Goal: Transaction & Acquisition: Obtain resource

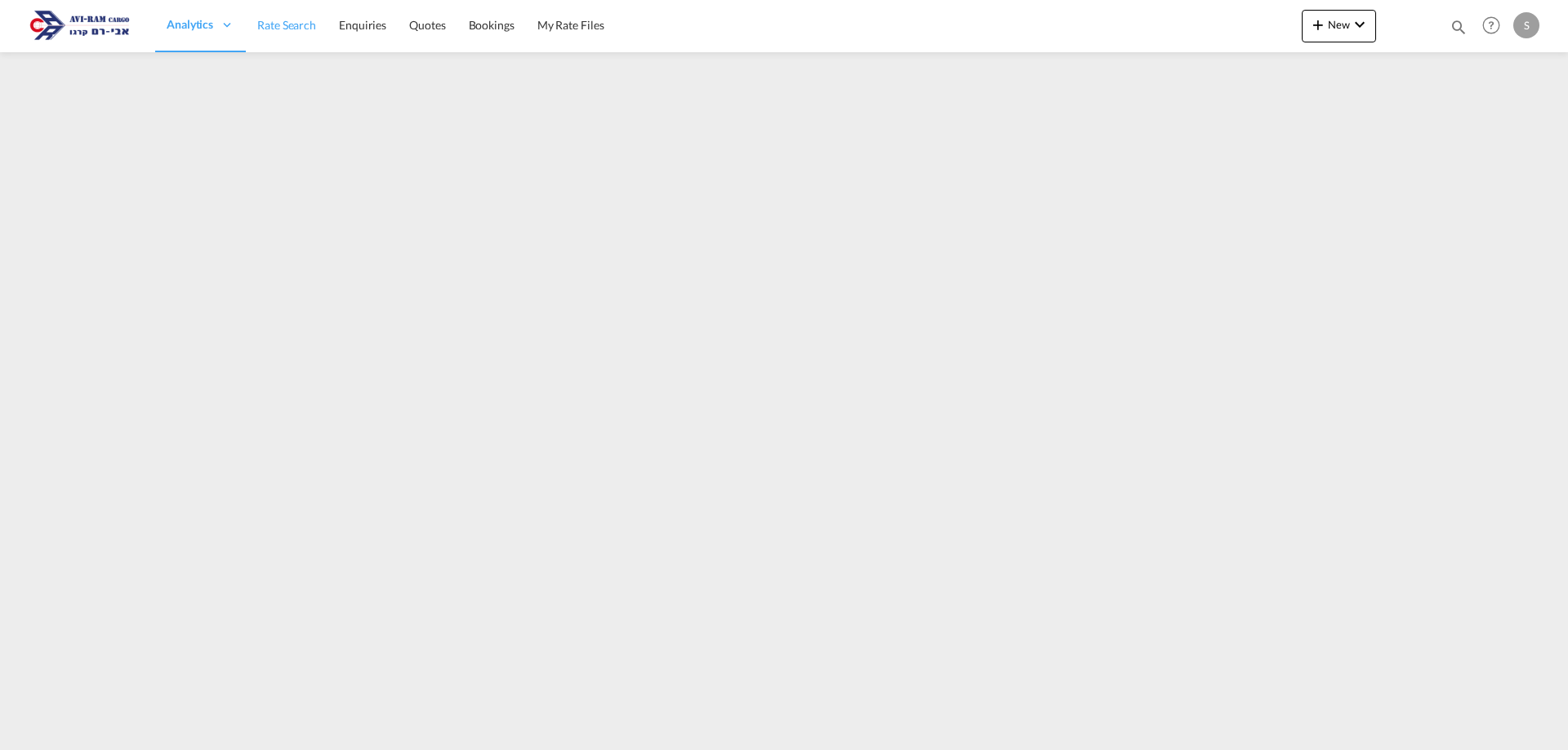
click at [265, 27] on span "Rate Search" at bounding box center [287, 24] width 58 height 14
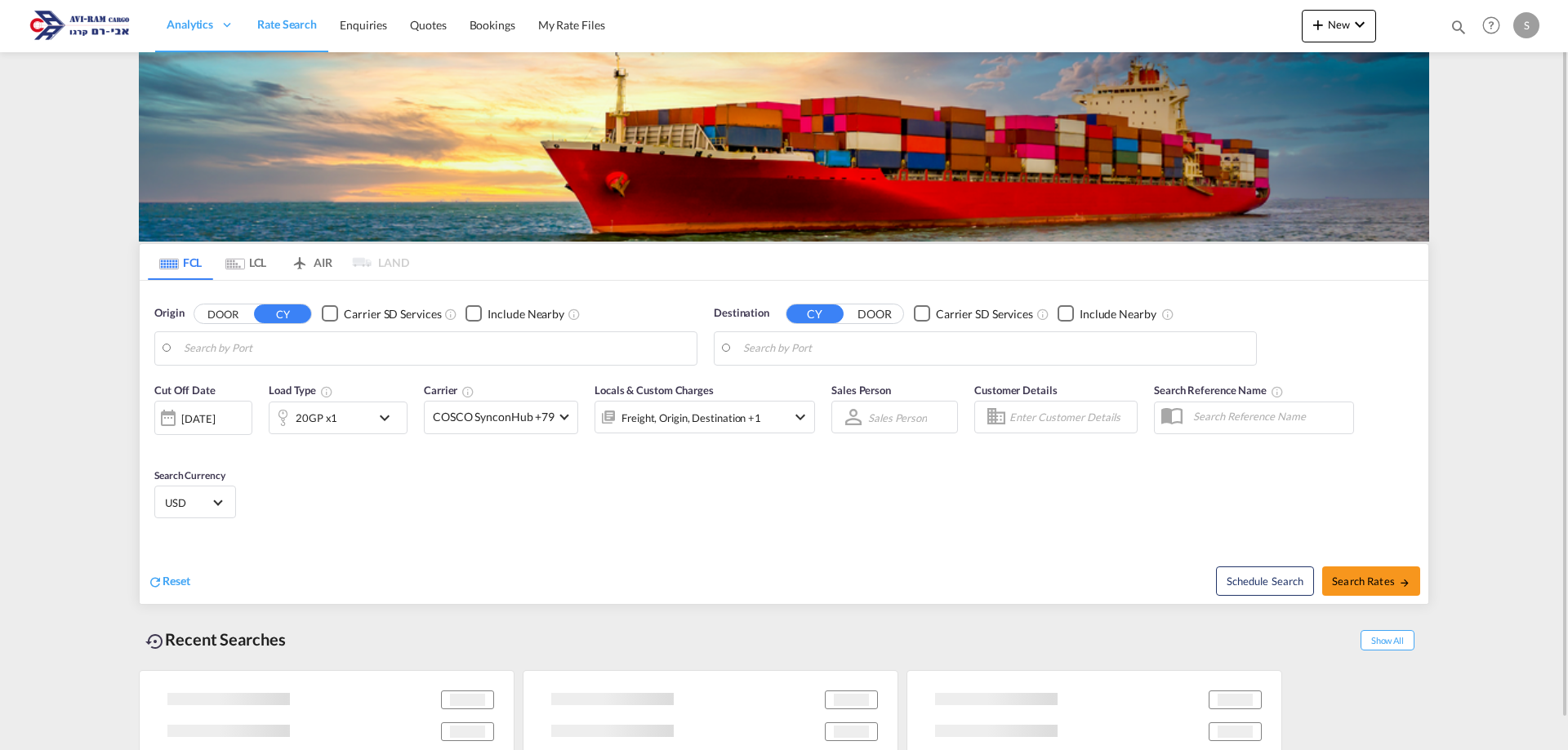
type input "[GEOGRAPHIC_DATA], [GEOGRAPHIC_DATA]"
type input "Ashdod, ILASH"
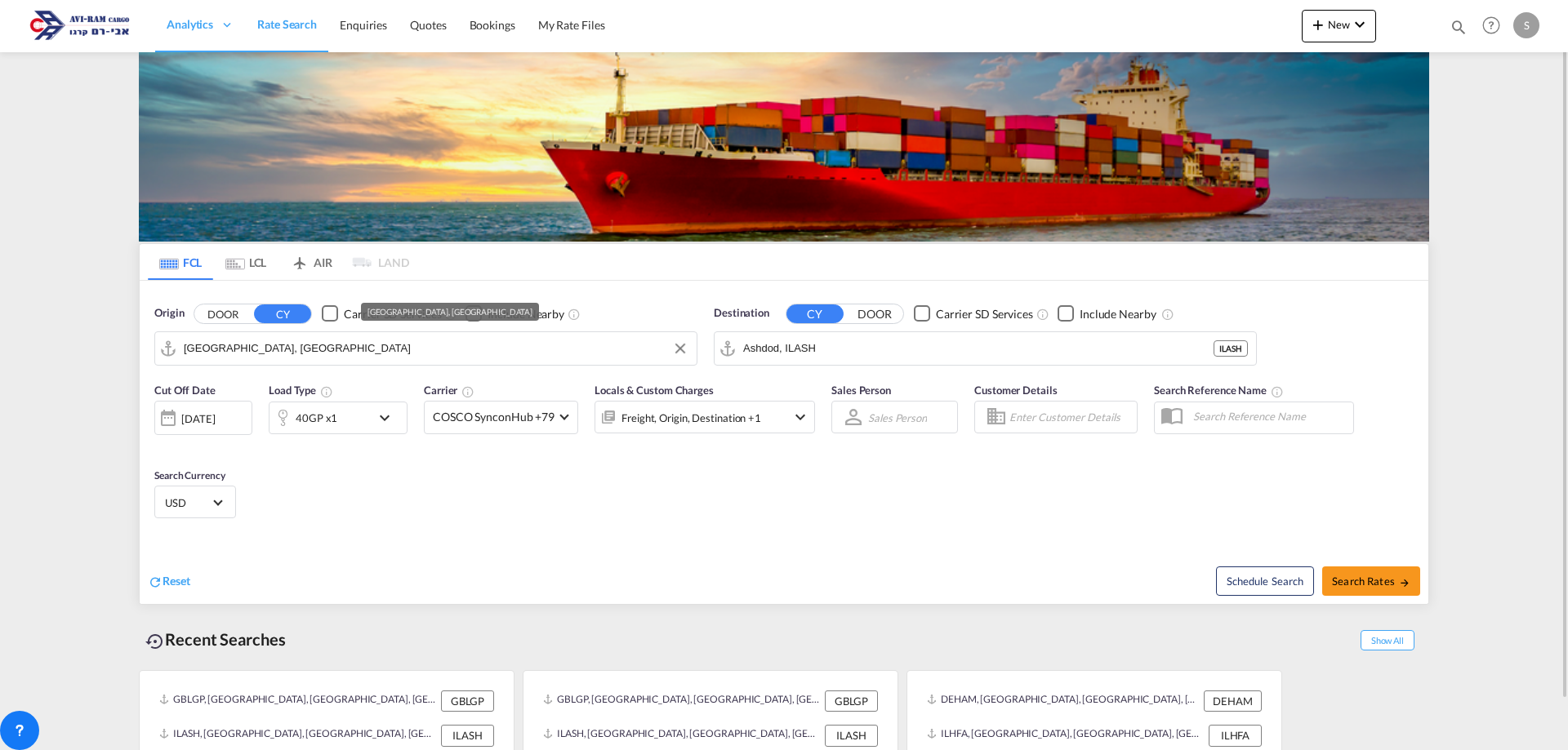
click at [263, 348] on input "[GEOGRAPHIC_DATA], [GEOGRAPHIC_DATA]" at bounding box center [437, 348] width 505 height 24
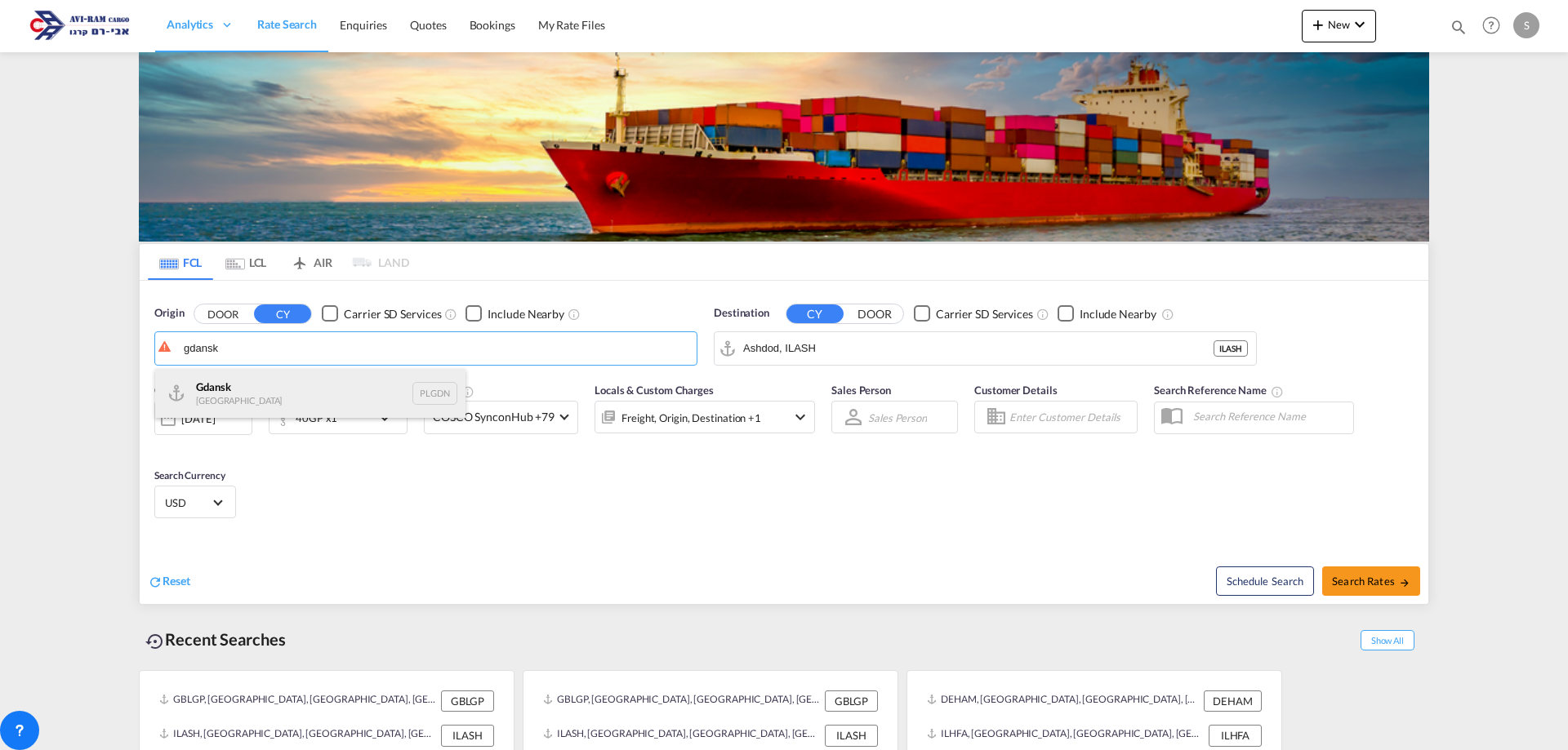
click at [253, 393] on div "Gdansk [GEOGRAPHIC_DATA] PLGDN" at bounding box center [310, 394] width 310 height 49
type input "Gdansk, PLGDN"
click at [753, 347] on input "Ashdod, ILASH" at bounding box center [996, 348] width 505 height 24
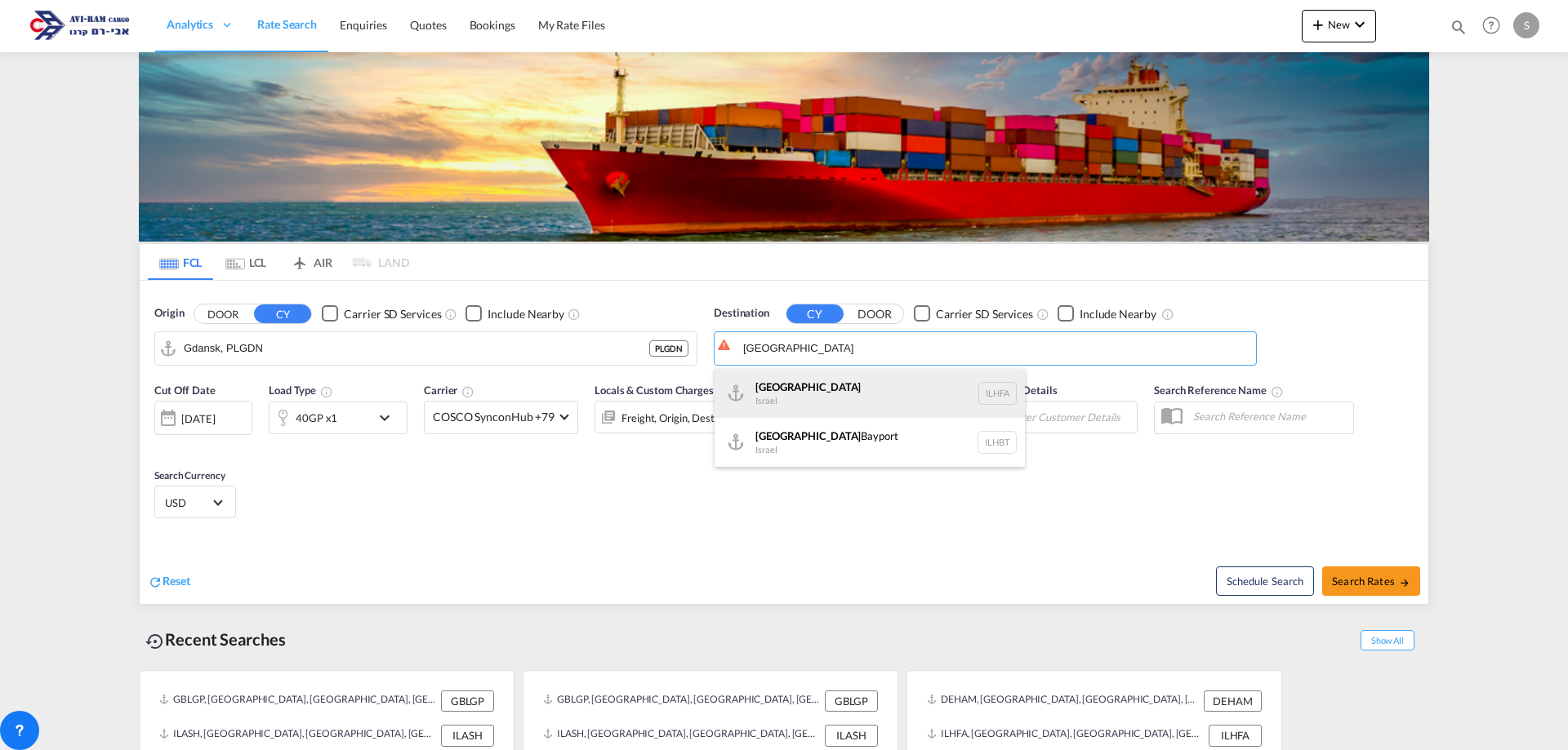
click at [783, 393] on div "Haifa [GEOGRAPHIC_DATA] ILHFA" at bounding box center [869, 394] width 310 height 49
type input "[GEOGRAPHIC_DATA], [GEOGRAPHIC_DATA]"
click at [340, 416] on div "40GP x1" at bounding box center [321, 418] width 101 height 33
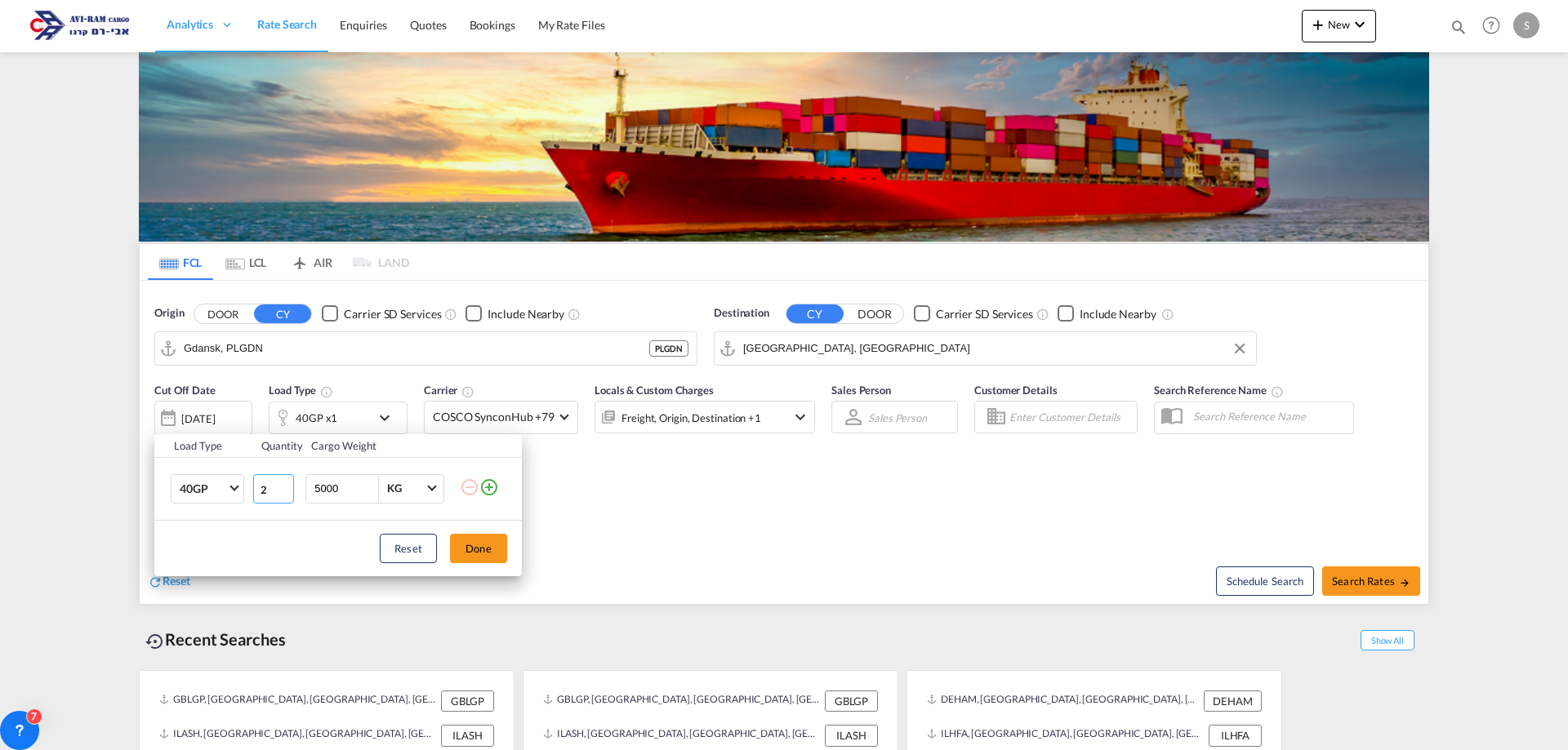
type input "2"
click at [285, 483] on input "2" at bounding box center [274, 489] width 41 height 29
click at [475, 543] on button "Done" at bounding box center [478, 548] width 57 height 29
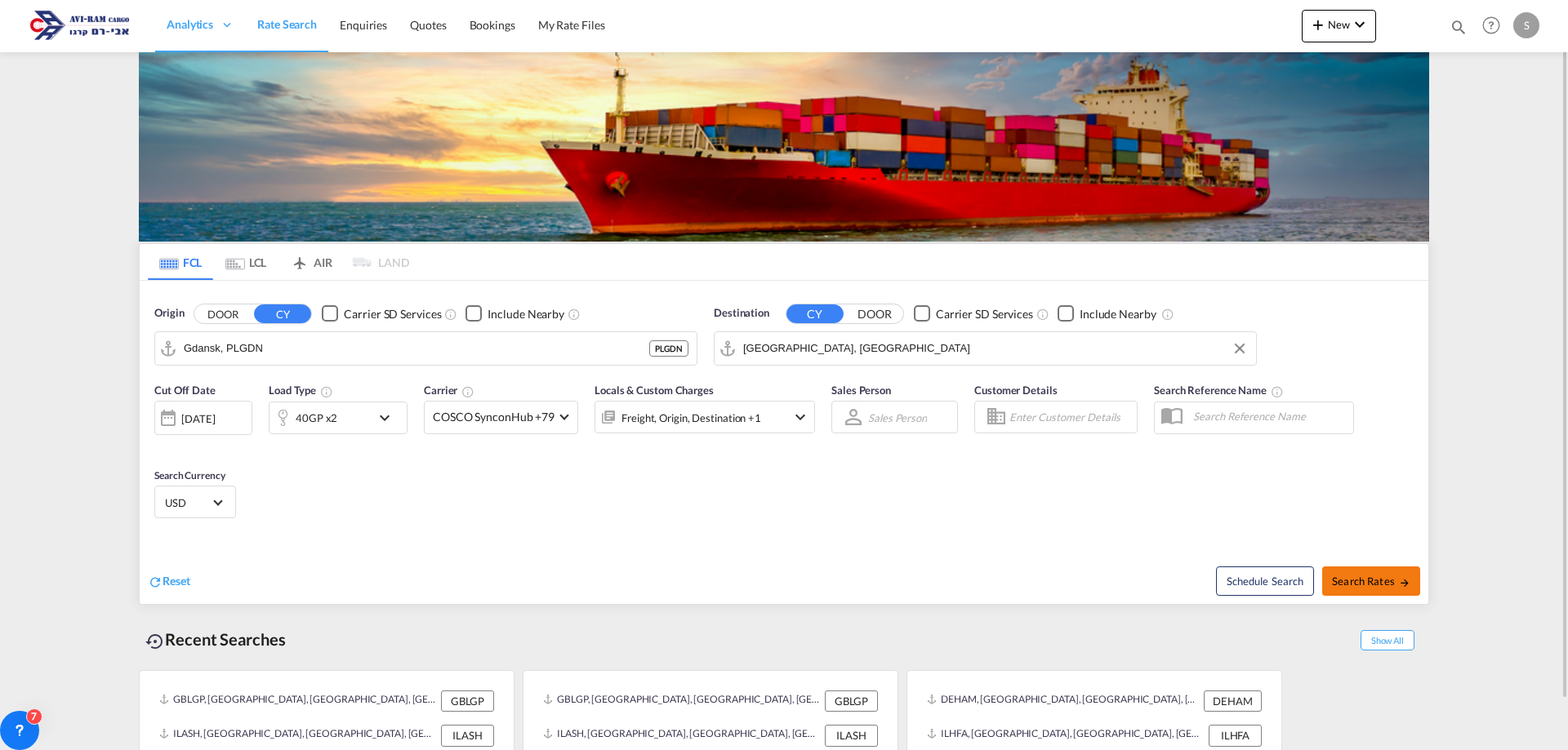
click at [1379, 575] on span "Search Rates" at bounding box center [1371, 581] width 78 height 13
type input "PLGDN to ILHFA / [DATE]"
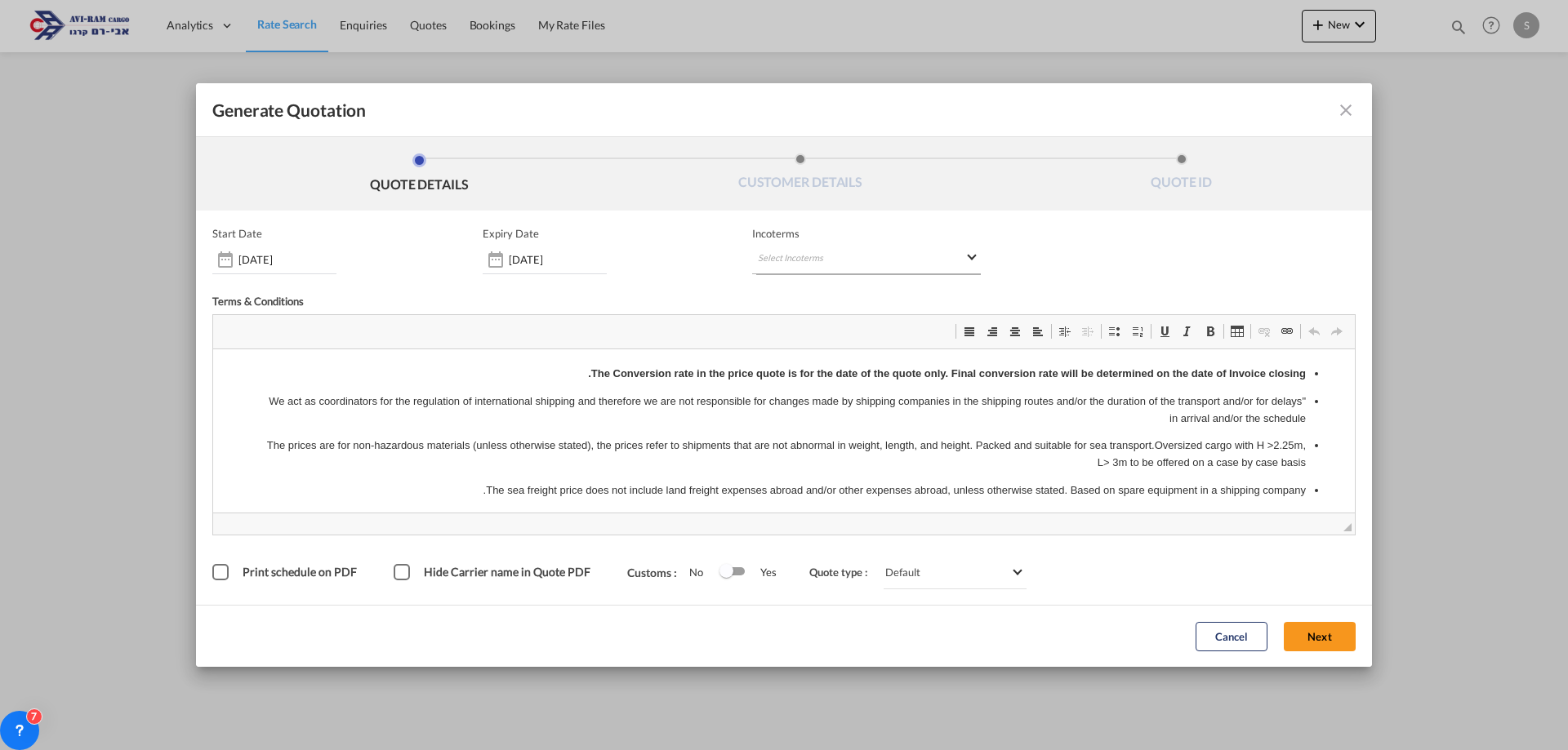
click at [820, 261] on md-select "Select Incoterms FOB - import Free on Board CIP - export Carriage and Insurance…" at bounding box center [866, 259] width 229 height 29
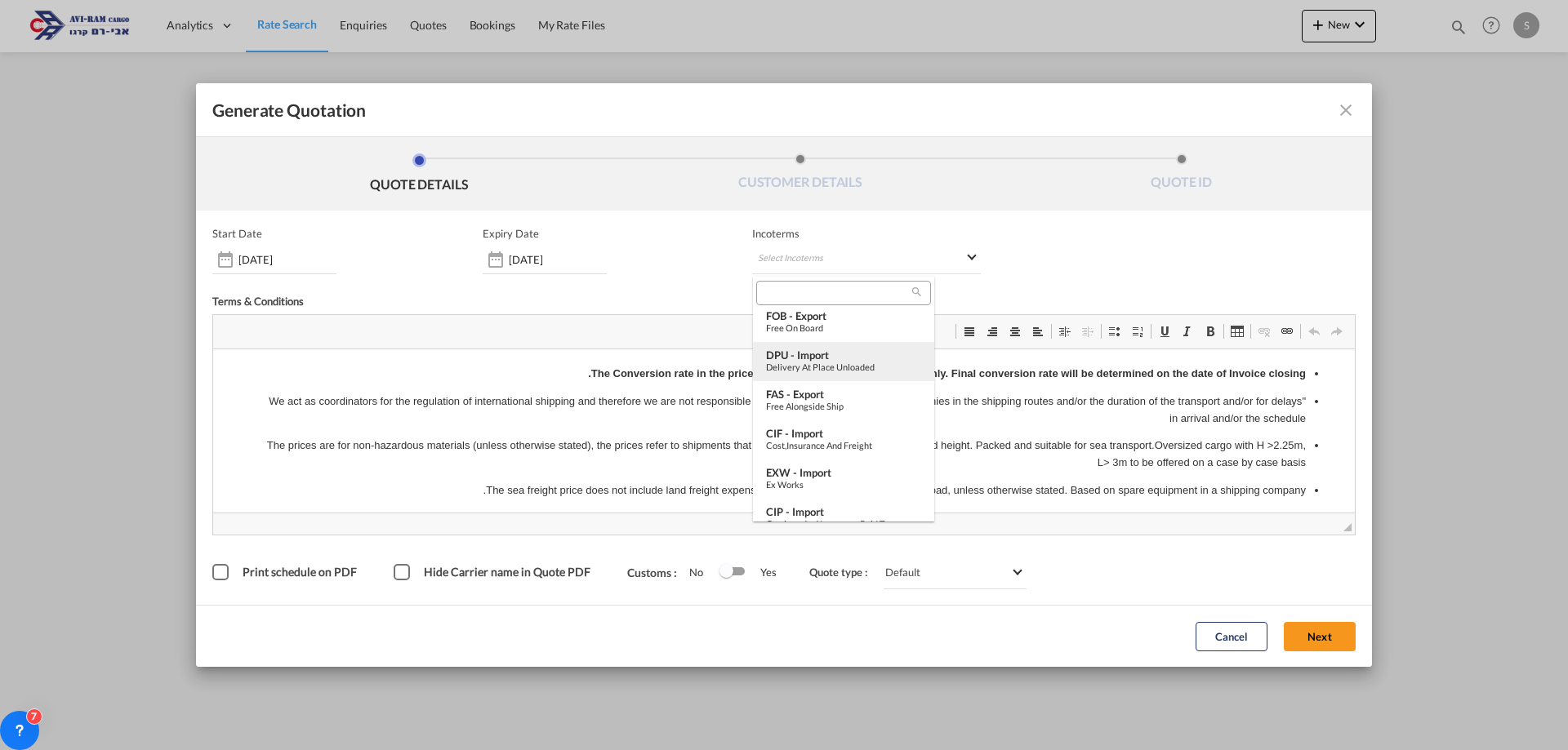
scroll to position [244, 0]
click at [835, 400] on div "Ex Works" at bounding box center [843, 402] width 155 height 11
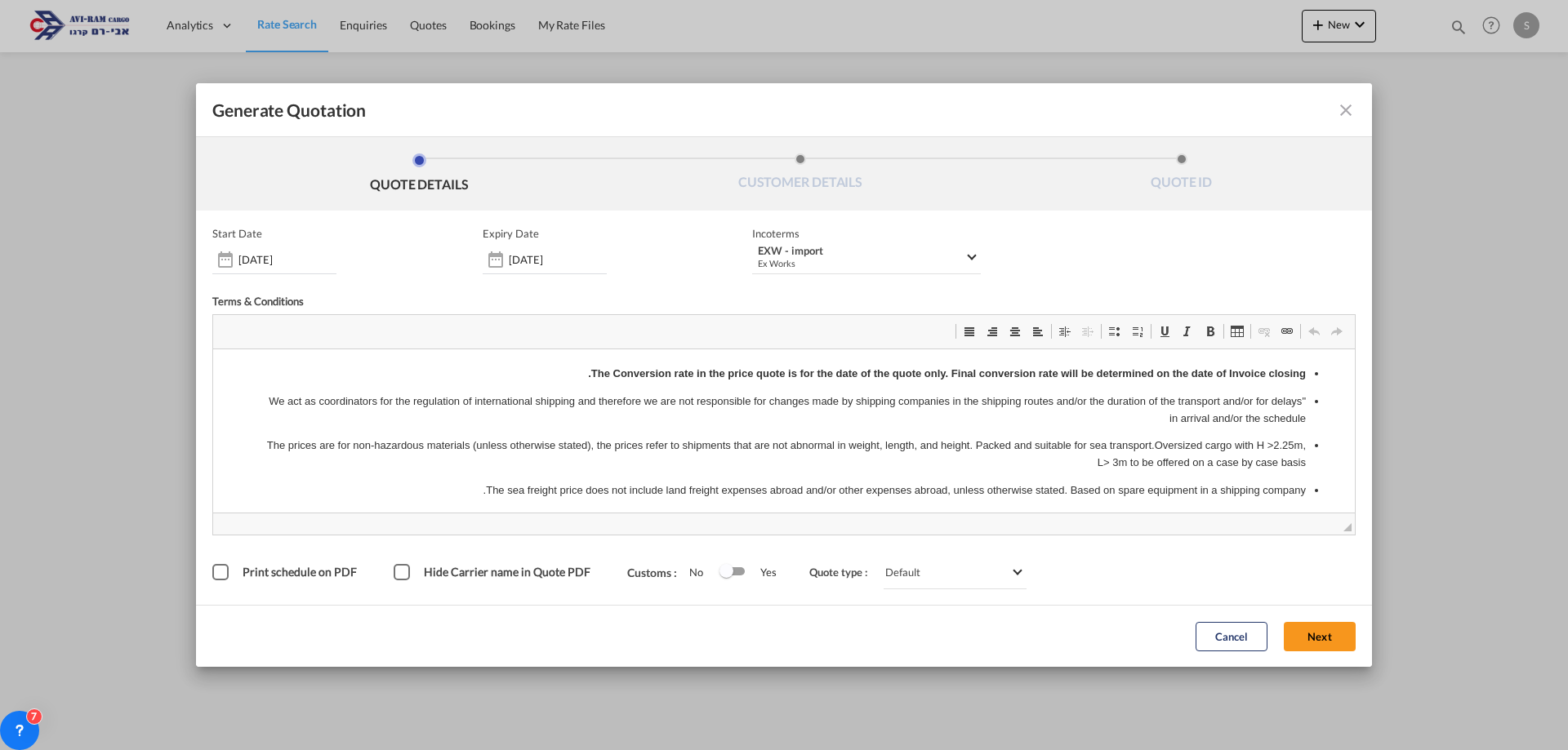
drag, startPoint x: 1327, startPoint y: 639, endPoint x: 1289, endPoint y: 625, distance: 40.5
click at [1328, 638] on button "Next" at bounding box center [1319, 637] width 72 height 29
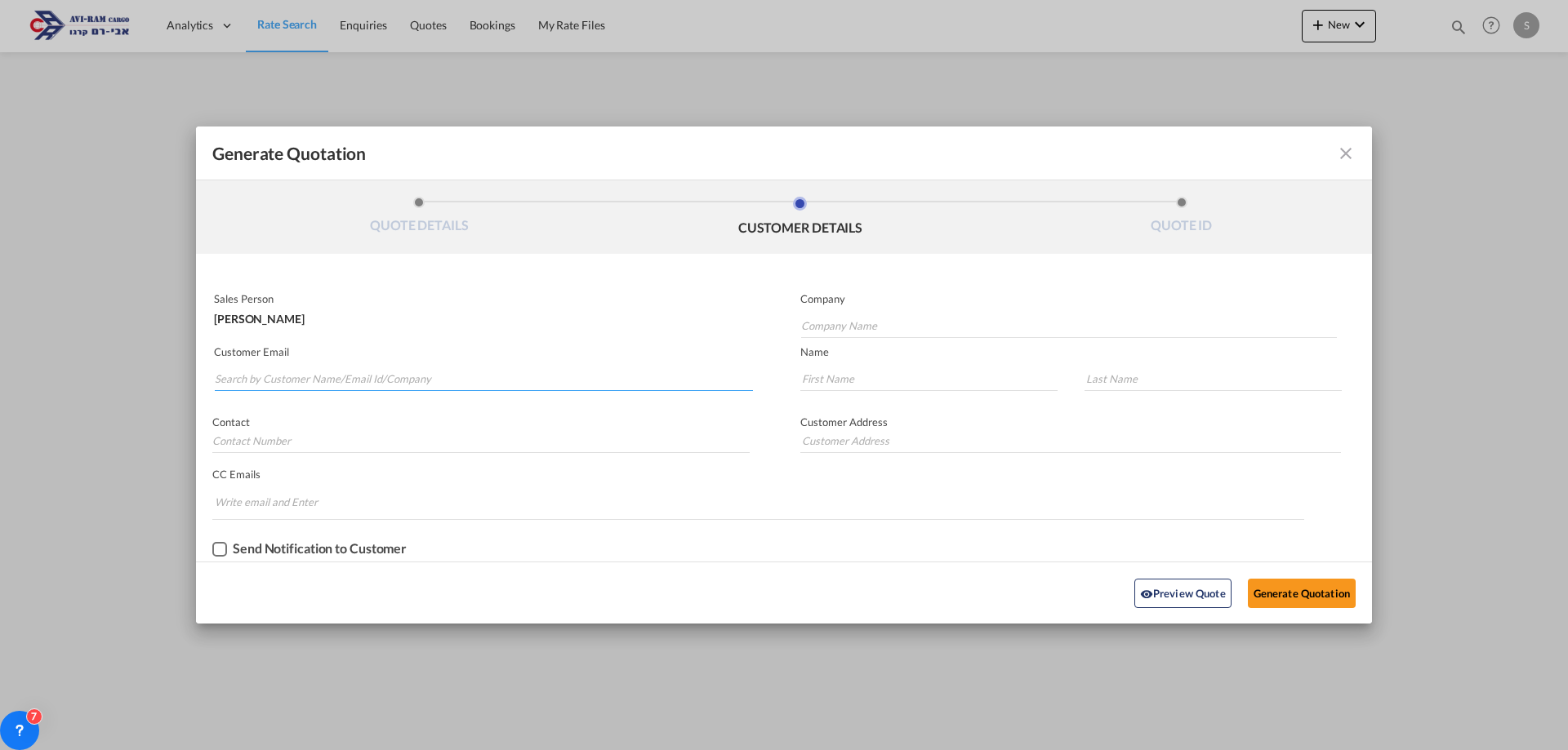
click at [425, 375] on input "Search by Customer Name/Email Id/Company" at bounding box center [483, 378] width 538 height 24
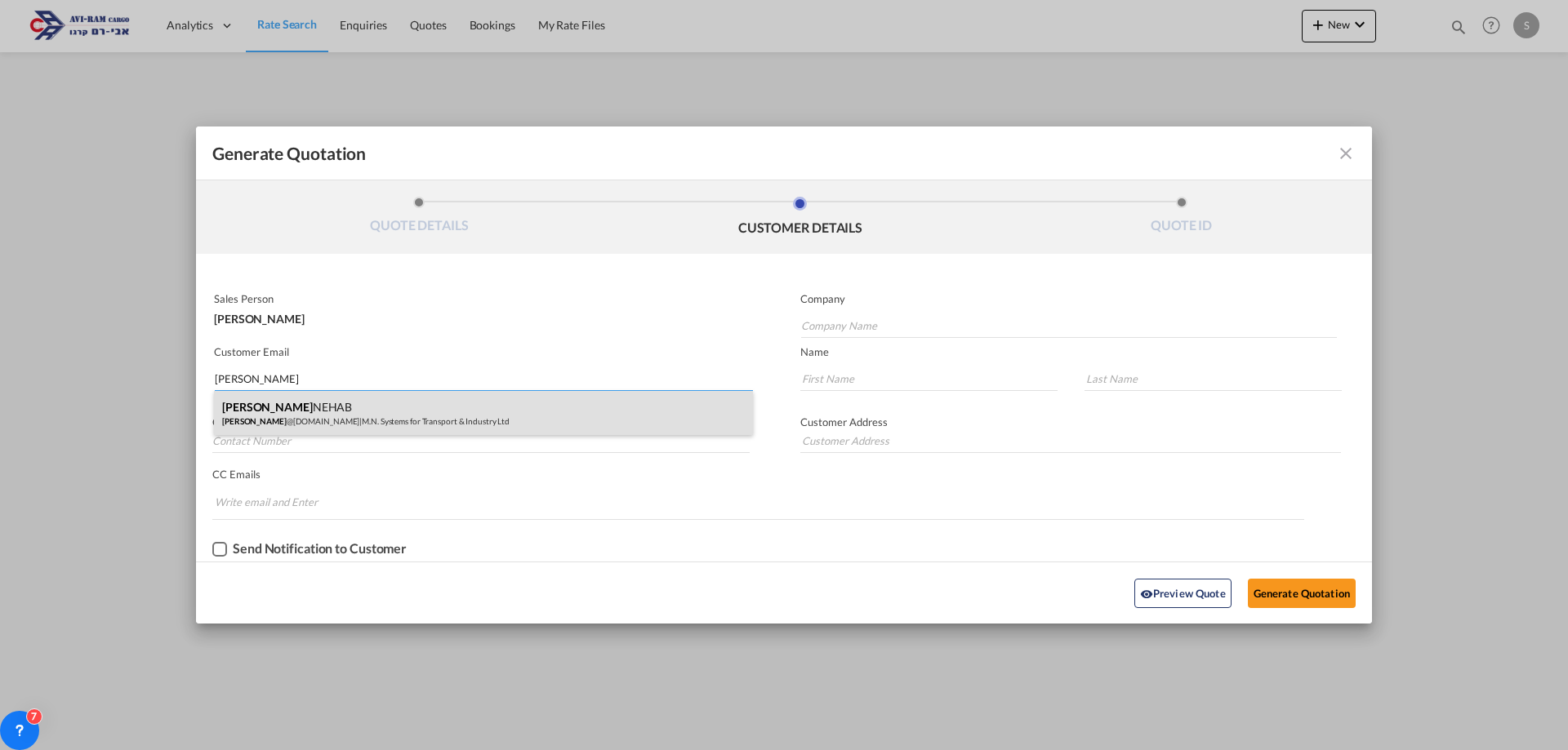
type input "[PERSON_NAME]"
click at [310, 401] on div "[PERSON_NAME] NEHAB [PERSON_NAME] @[DOMAIN_NAME] | M.N. Systems for Transport &…" at bounding box center [483, 412] width 539 height 44
type input "M.N. Systems for Transport & Industry Ltd"
type input "[PERSON_NAME][EMAIL_ADDRESS][DOMAIN_NAME]"
type input "[PERSON_NAME]"
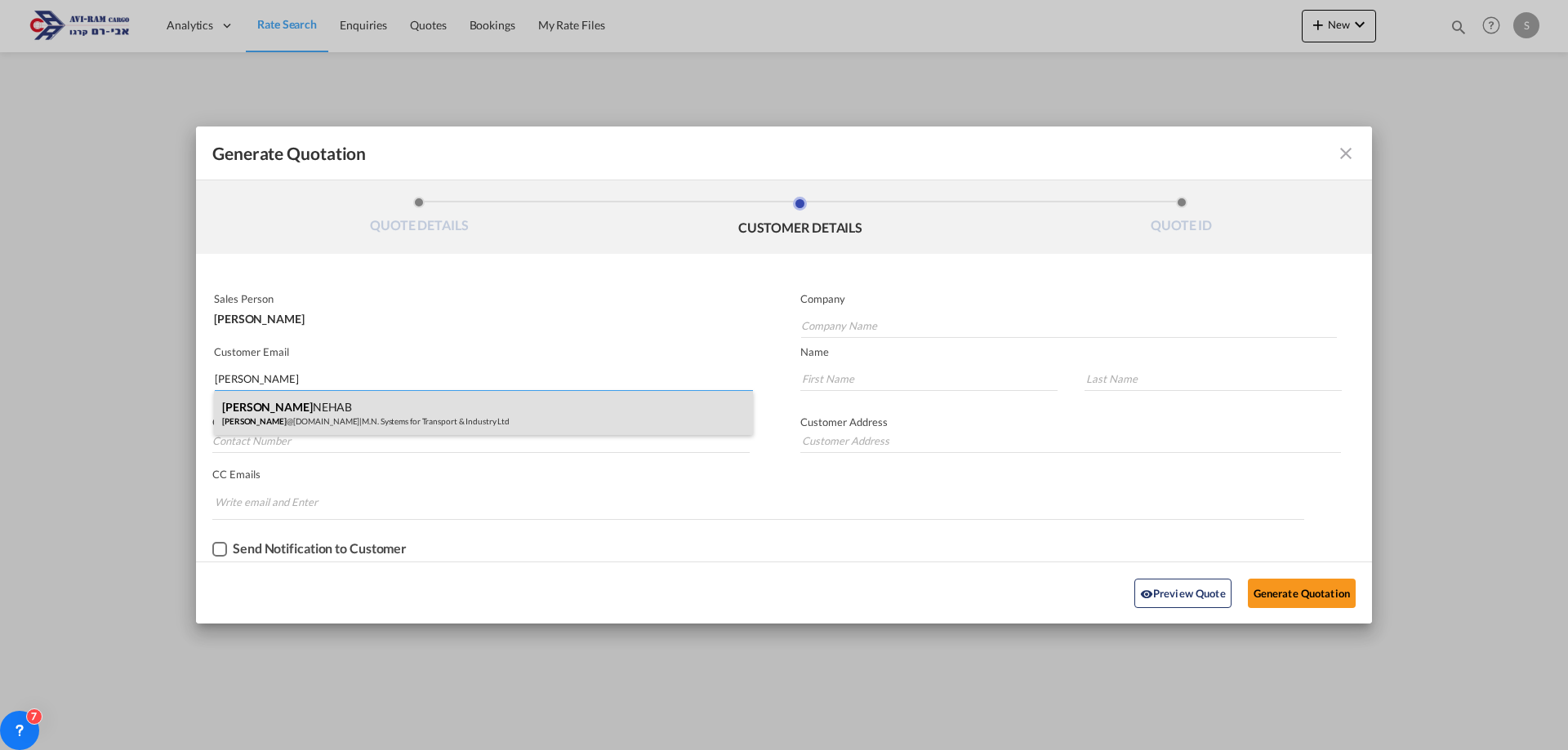
type input "NEHAB"
type input "[PHONE_NUMBER]"
type input "[PERSON_NAME]-[PERSON_NAME][GEOGRAPHIC_DATA]"
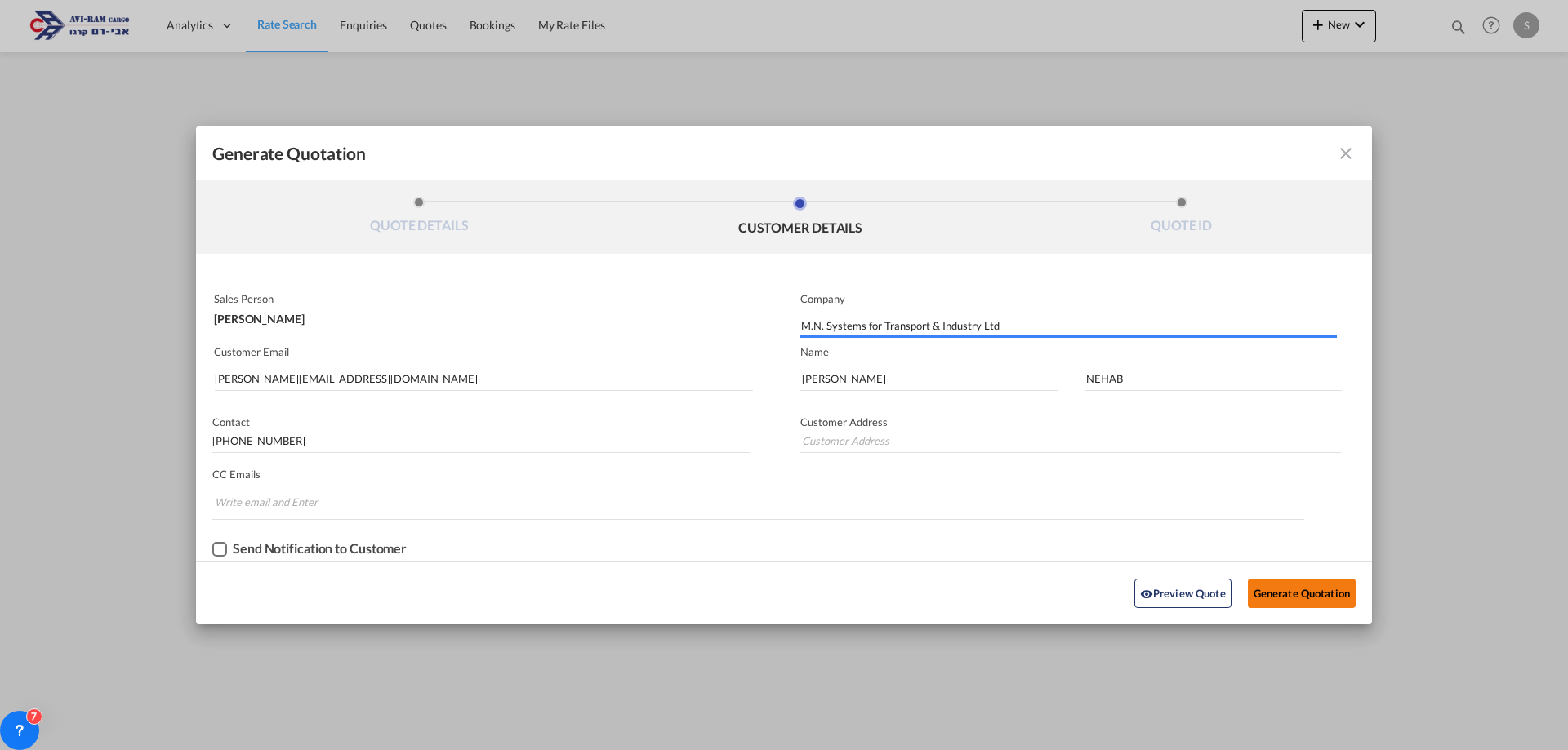
click at [1268, 592] on button "Generate Quotation" at bounding box center [1302, 593] width 108 height 29
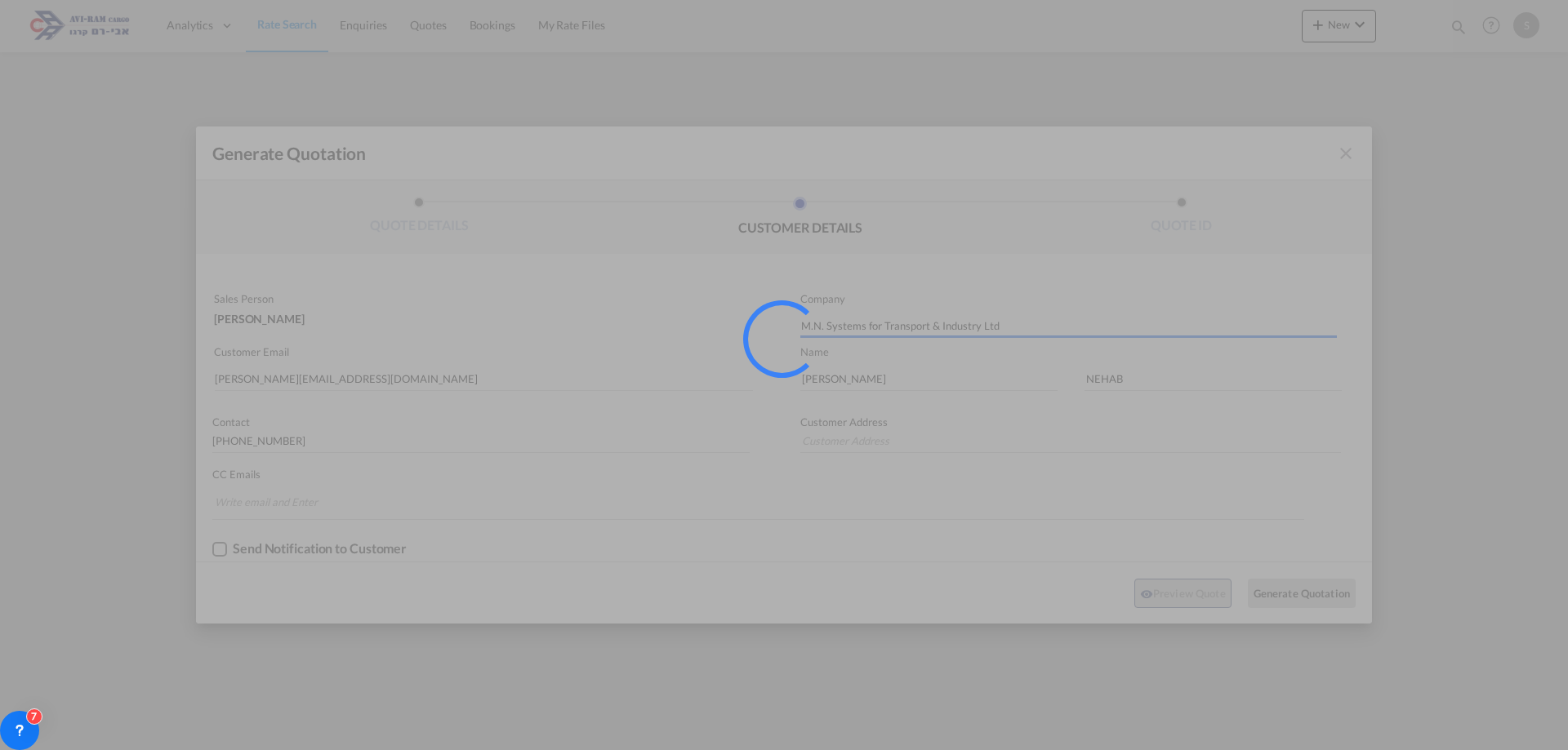
type input "[PERSON_NAME]-[PERSON_NAME][GEOGRAPHIC_DATA]"
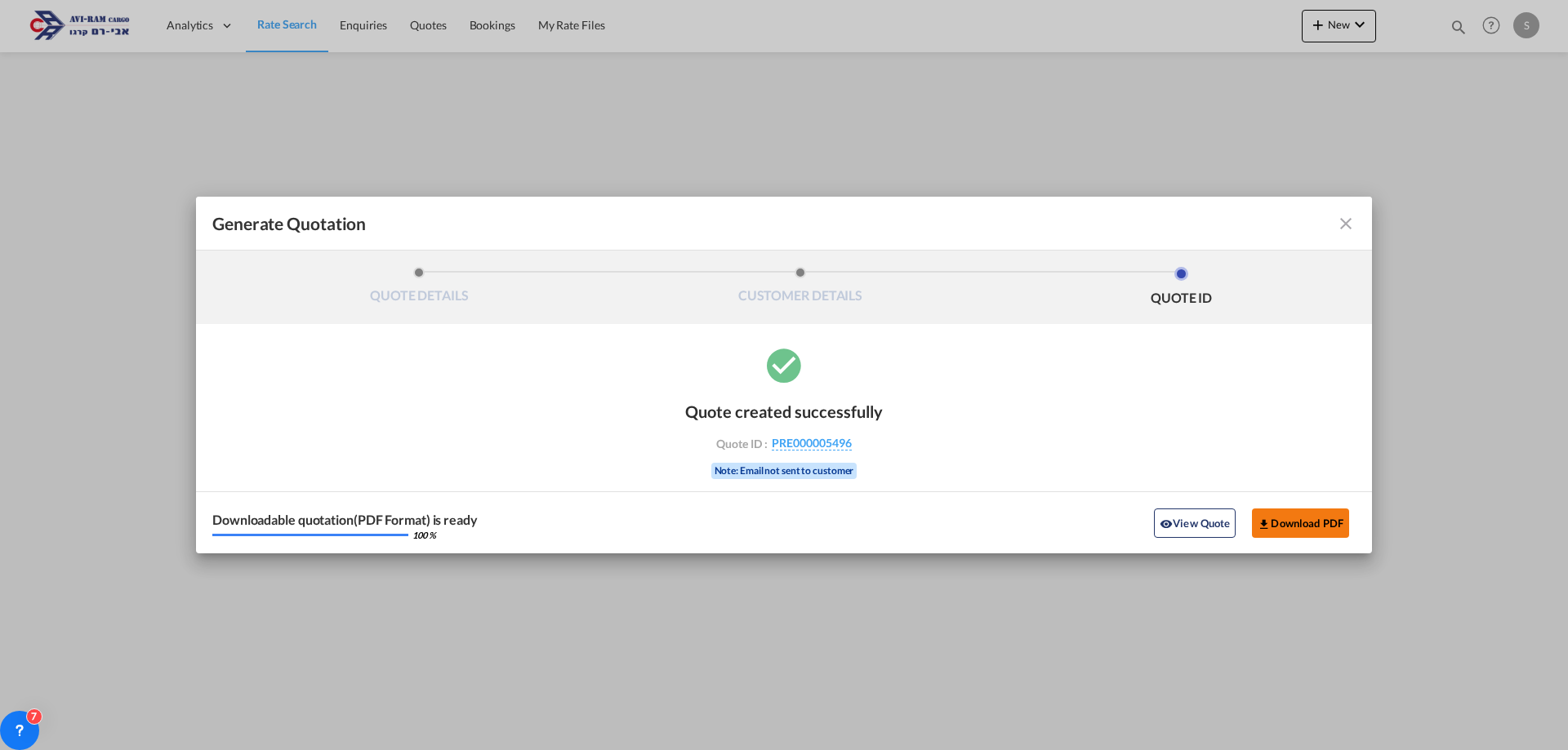
click at [1310, 519] on button "Download PDF" at bounding box center [1301, 523] width 97 height 29
click at [1350, 221] on md-icon "icon-close fg-AAA8AD cursor m-0" at bounding box center [1346, 224] width 19 height 19
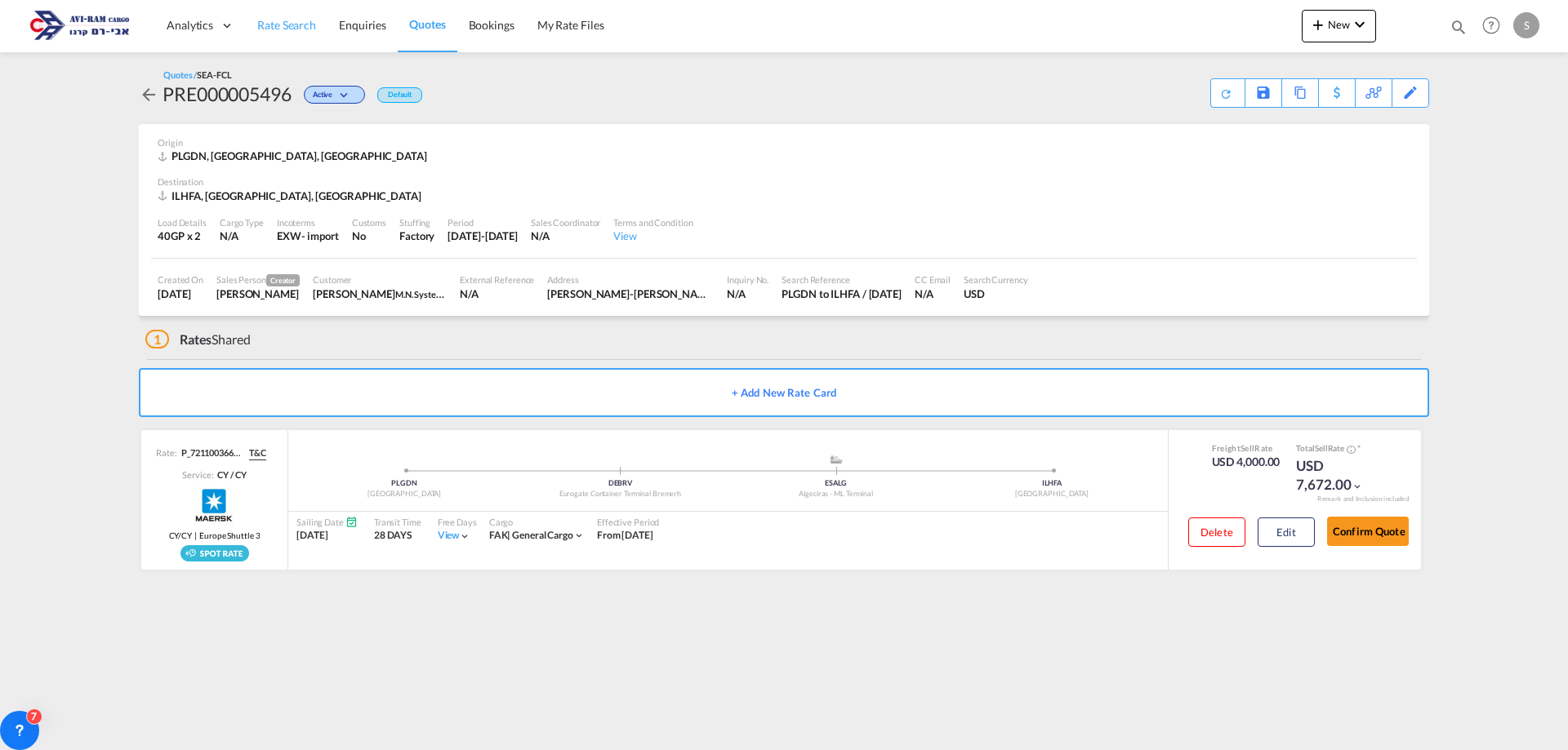
click at [267, 23] on span "Rate Search" at bounding box center [287, 24] width 58 height 14
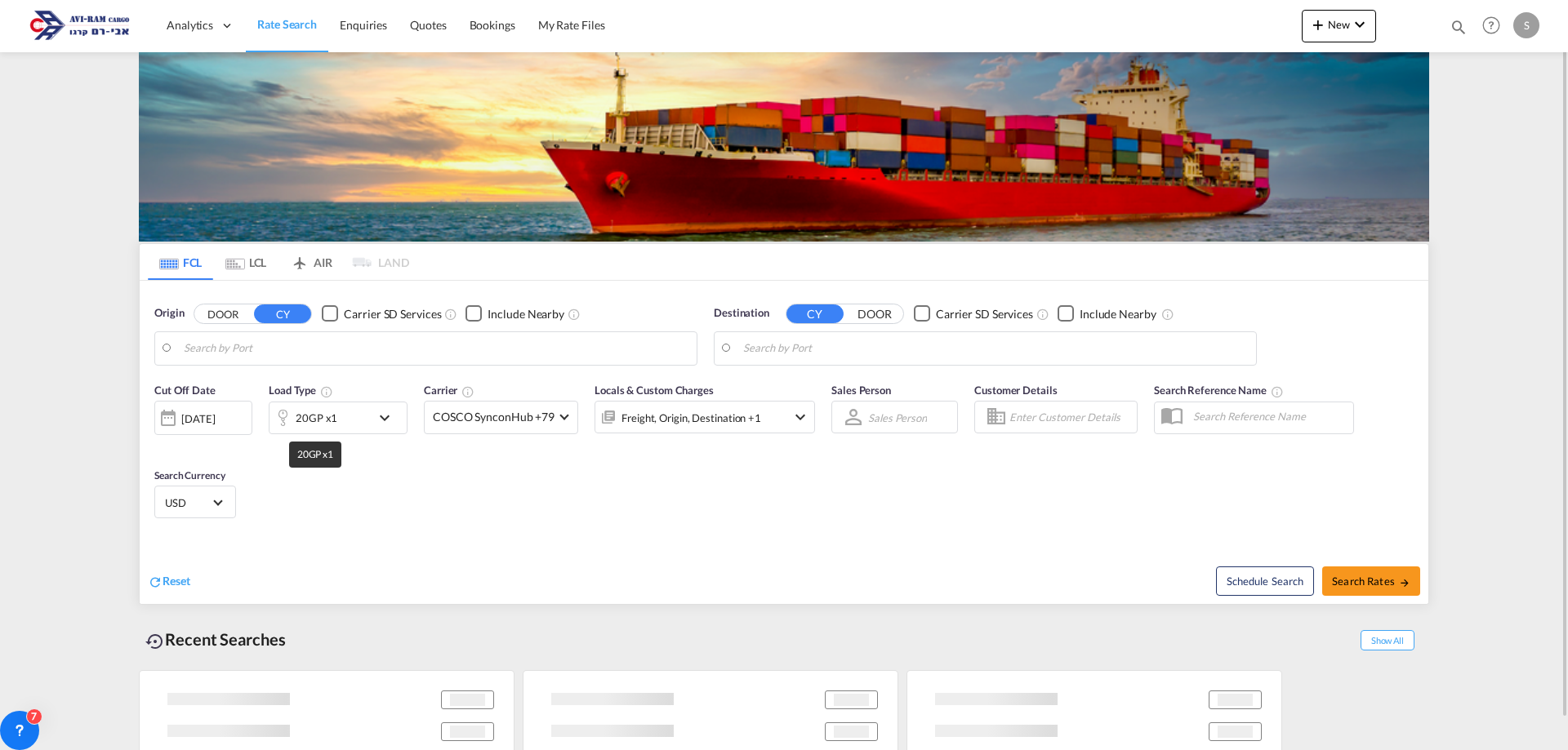
type input "Gdansk, PLGDN"
type input "[GEOGRAPHIC_DATA], [GEOGRAPHIC_DATA]"
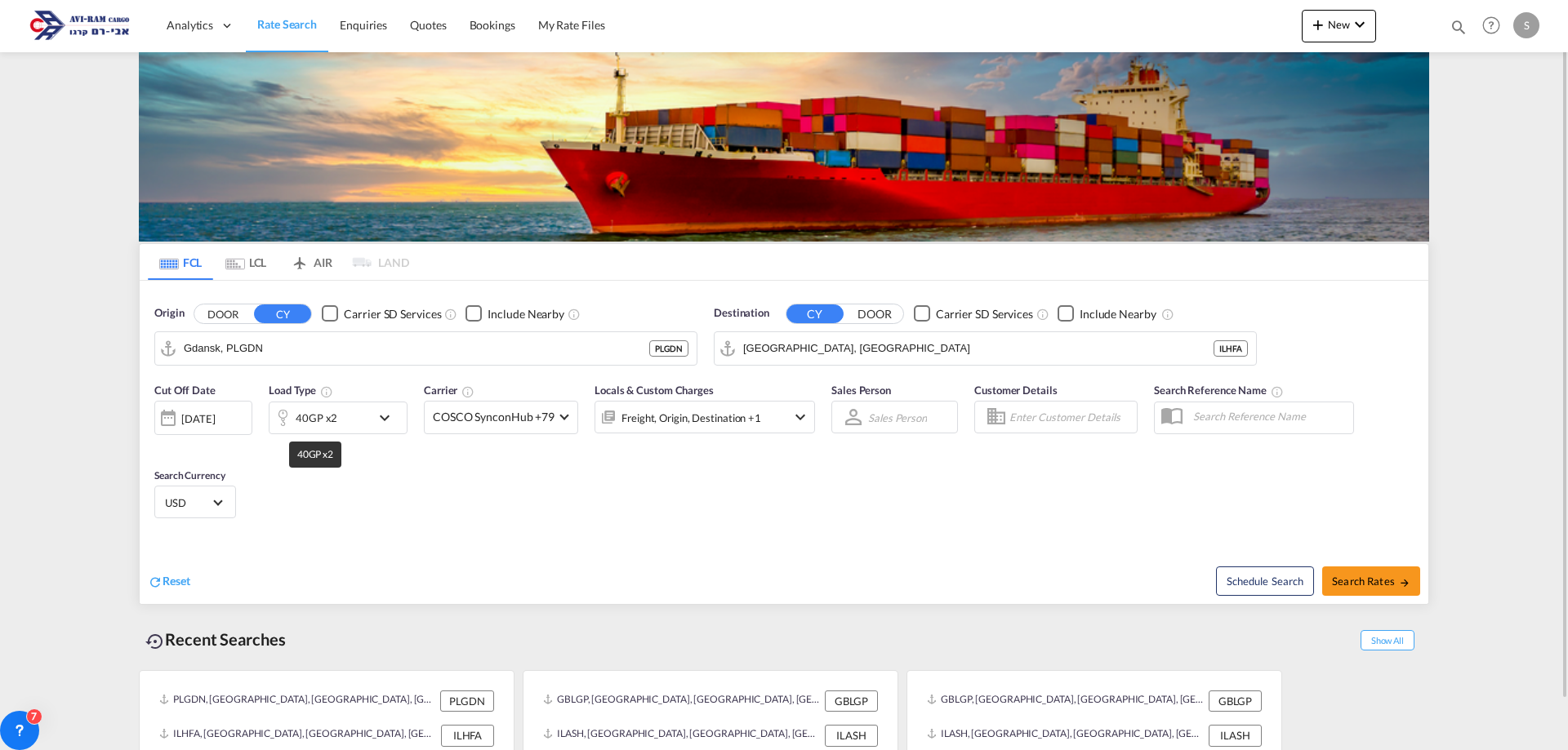
click at [323, 427] on div "40GP x2" at bounding box center [316, 417] width 42 height 22
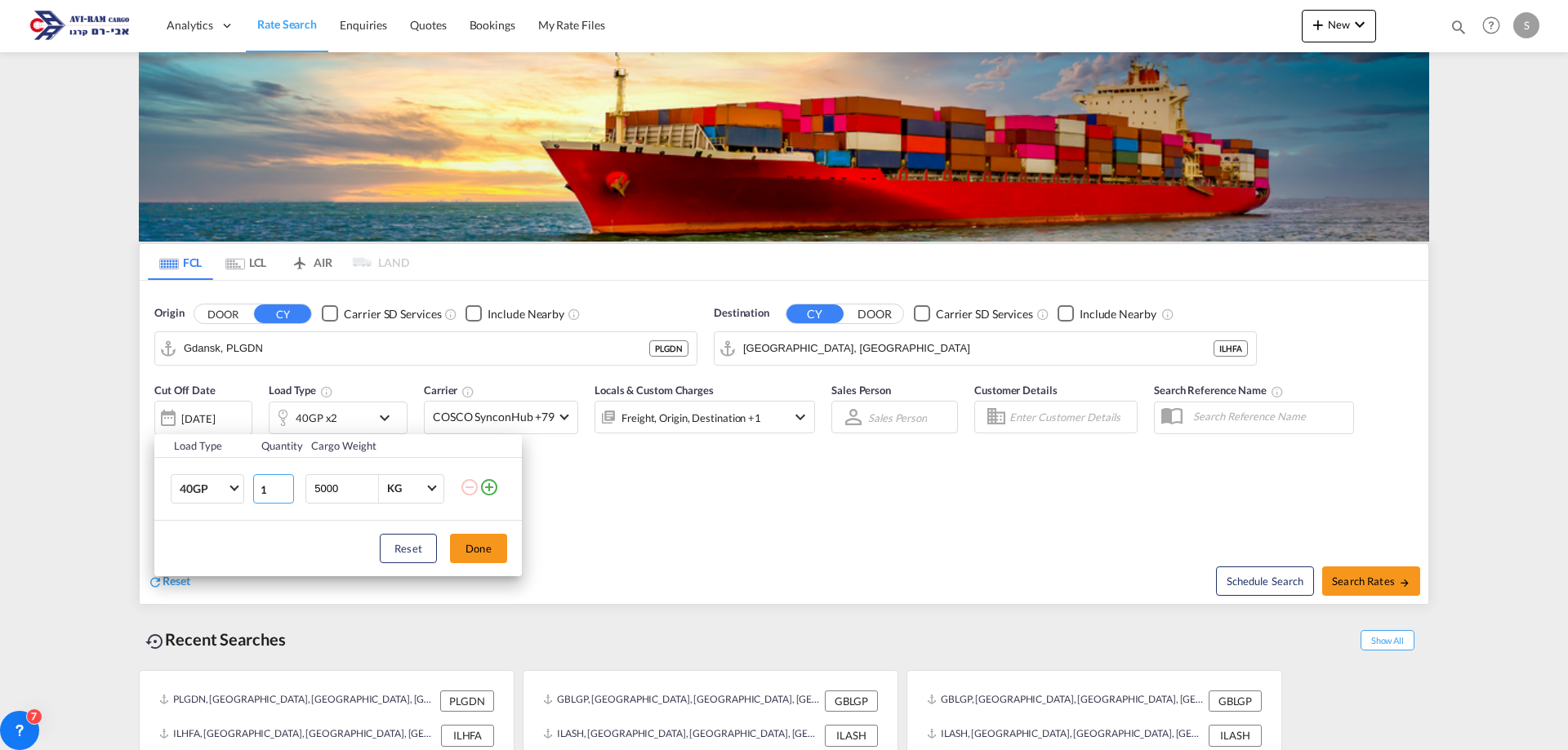
type input "1"
click at [282, 496] on input "1" at bounding box center [274, 489] width 41 height 29
click at [477, 545] on button "Done" at bounding box center [478, 548] width 57 height 29
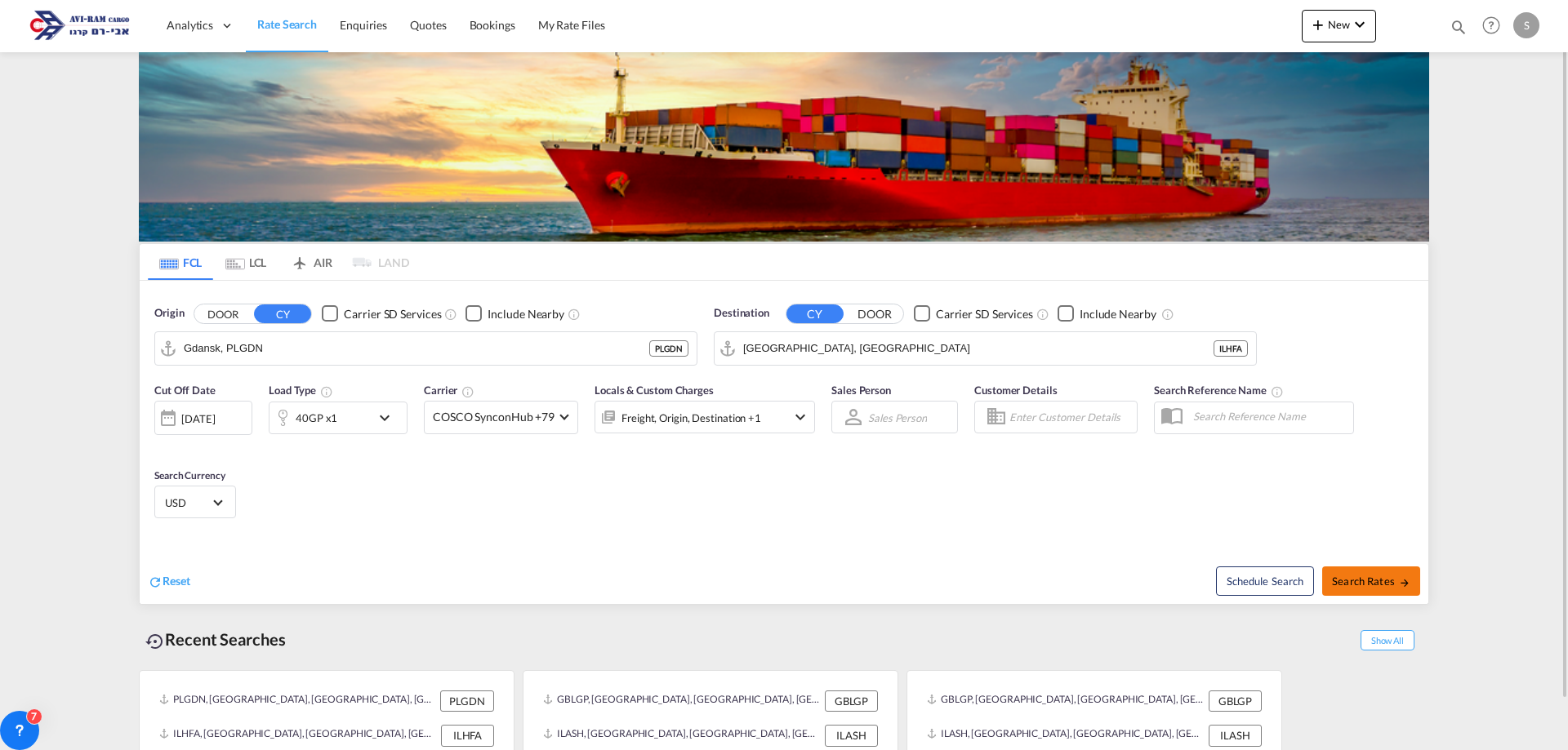
click at [1353, 585] on span "Search Rates" at bounding box center [1371, 581] width 78 height 13
type input "PLGDN to ILHFA / [DATE]"
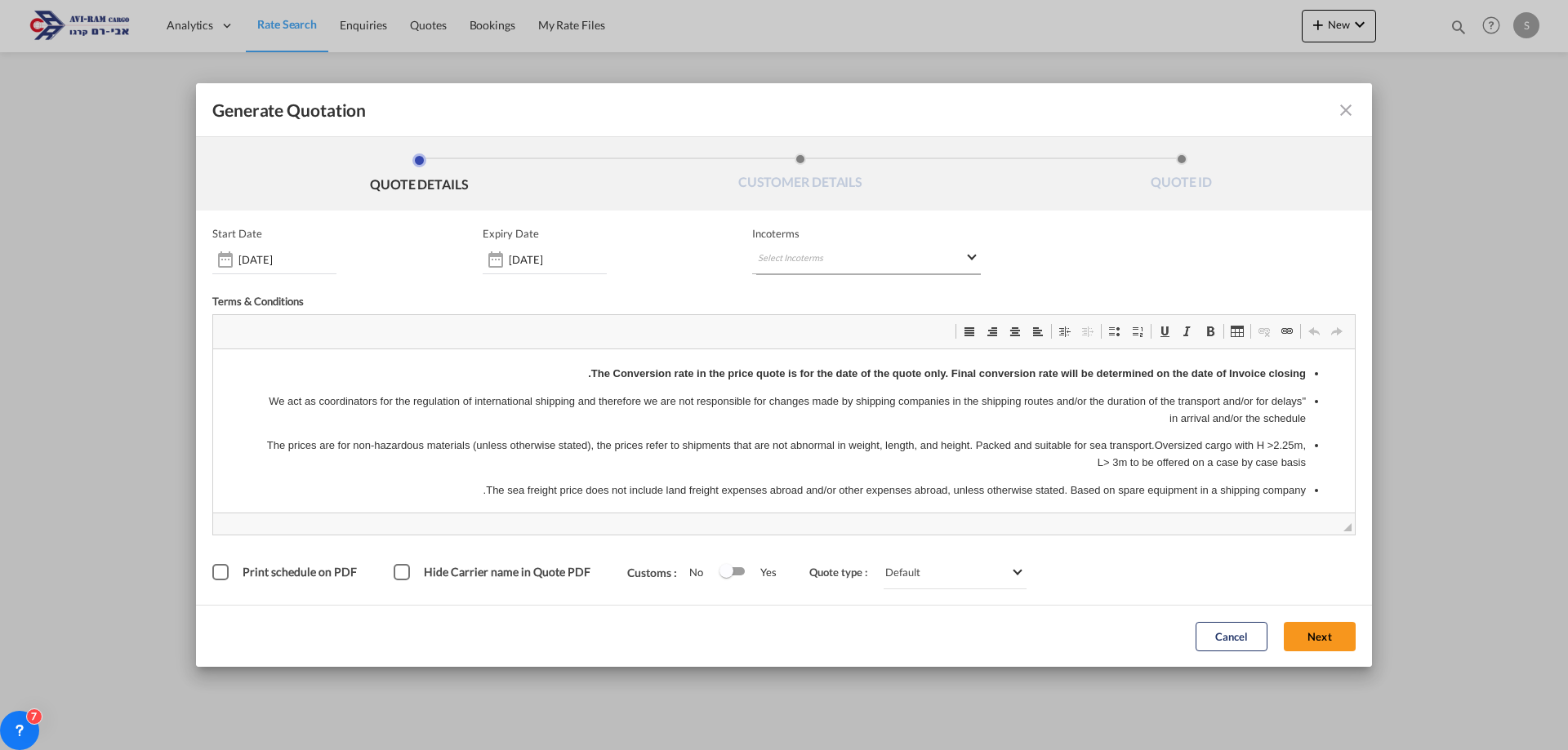
click at [865, 261] on md-select "Select Incoterms FOB - import Free on Board CIP - export Carriage and Insurance…" at bounding box center [866, 259] width 229 height 29
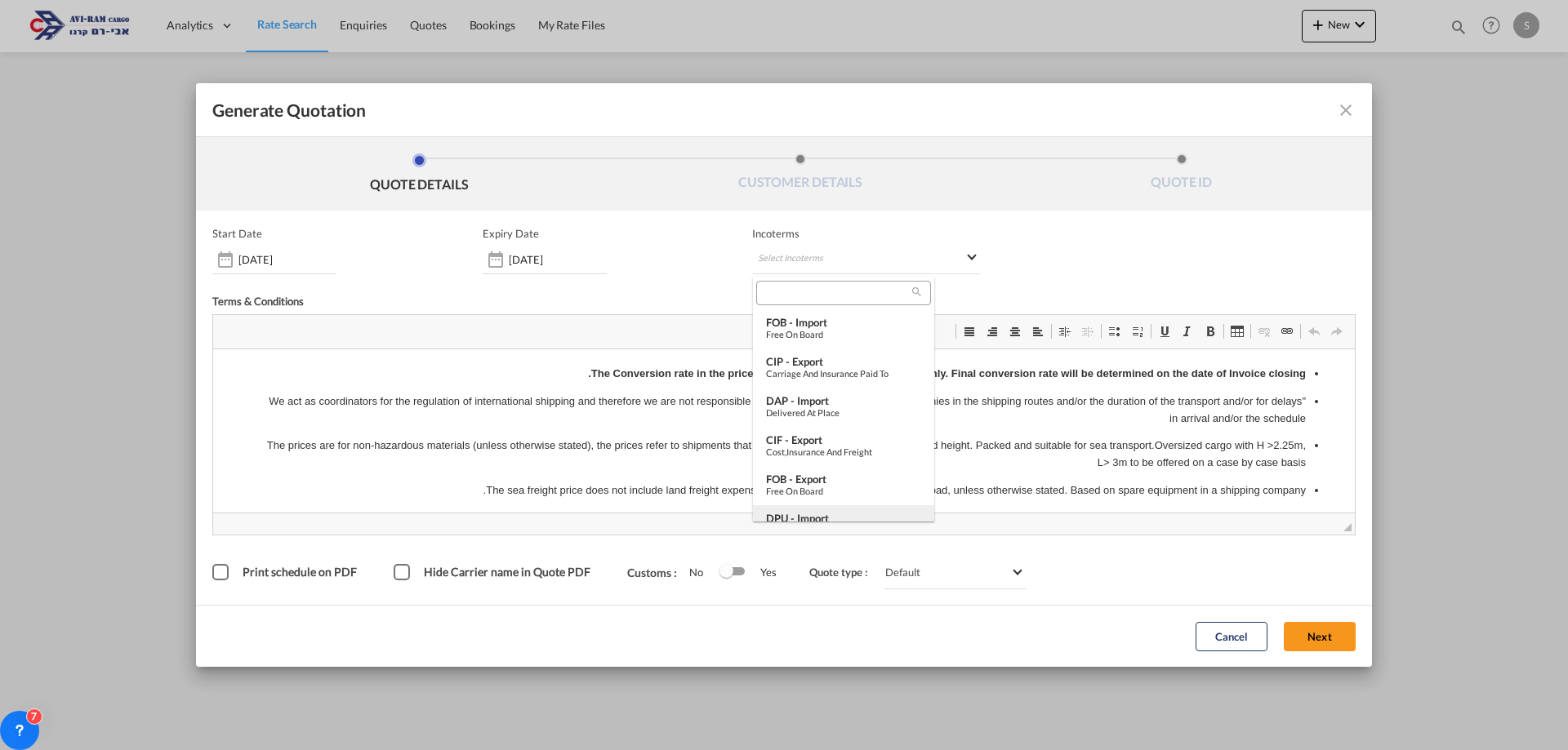
scroll to position [164, 0]
drag, startPoint x: 839, startPoint y: 467, endPoint x: 774, endPoint y: 141, distance: 332.4
click at [839, 467] on div "EXW - import" at bounding box center [843, 472] width 155 height 13
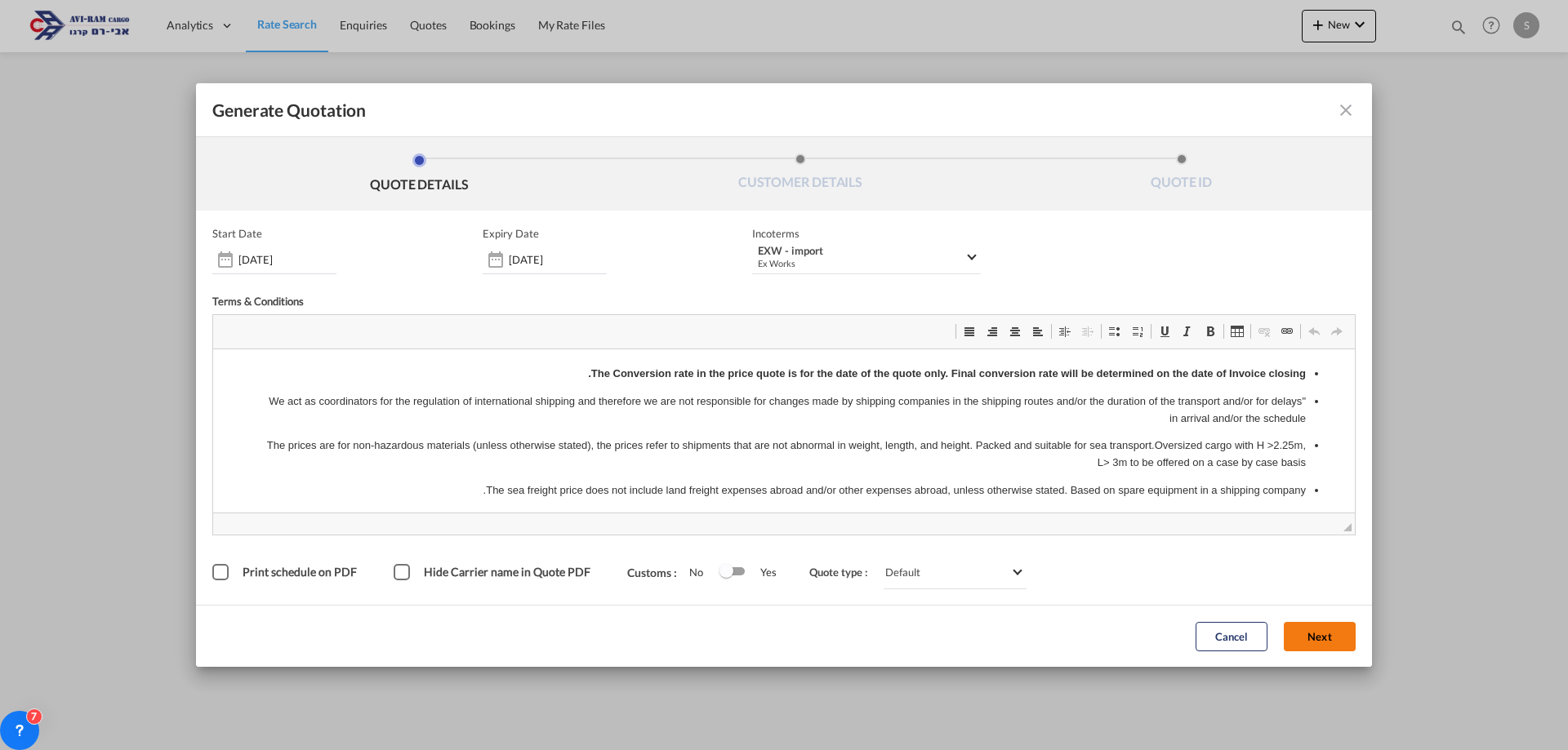
click at [1309, 632] on button "Next" at bounding box center [1319, 637] width 72 height 29
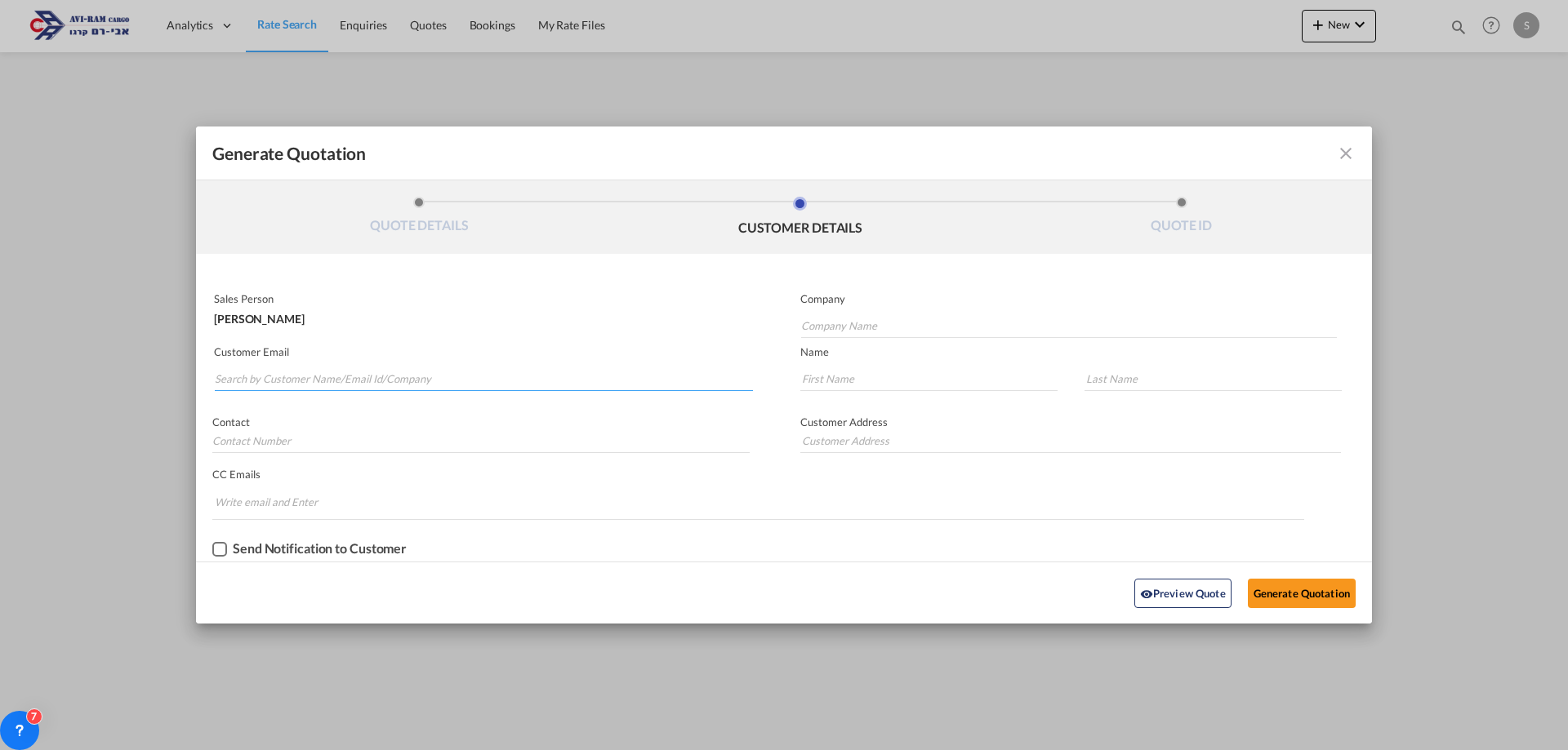
click at [463, 379] on input "Search by Customer Name/Email Id/Company" at bounding box center [483, 378] width 538 height 24
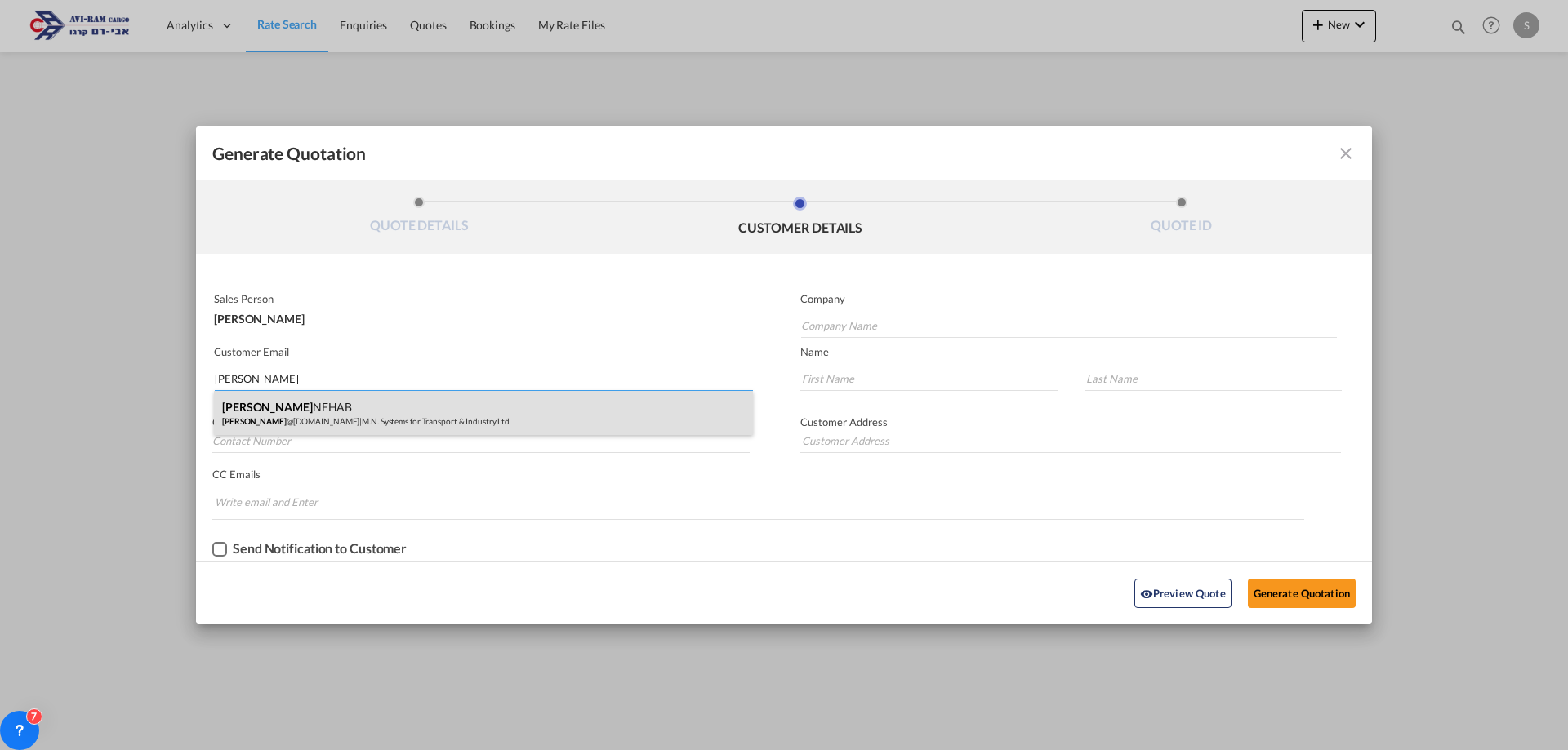
type input "[PERSON_NAME]"
click at [402, 406] on div "[PERSON_NAME] NEHAB [PERSON_NAME] @[DOMAIN_NAME] | M.N. Systems for Transport &…" at bounding box center [483, 412] width 539 height 44
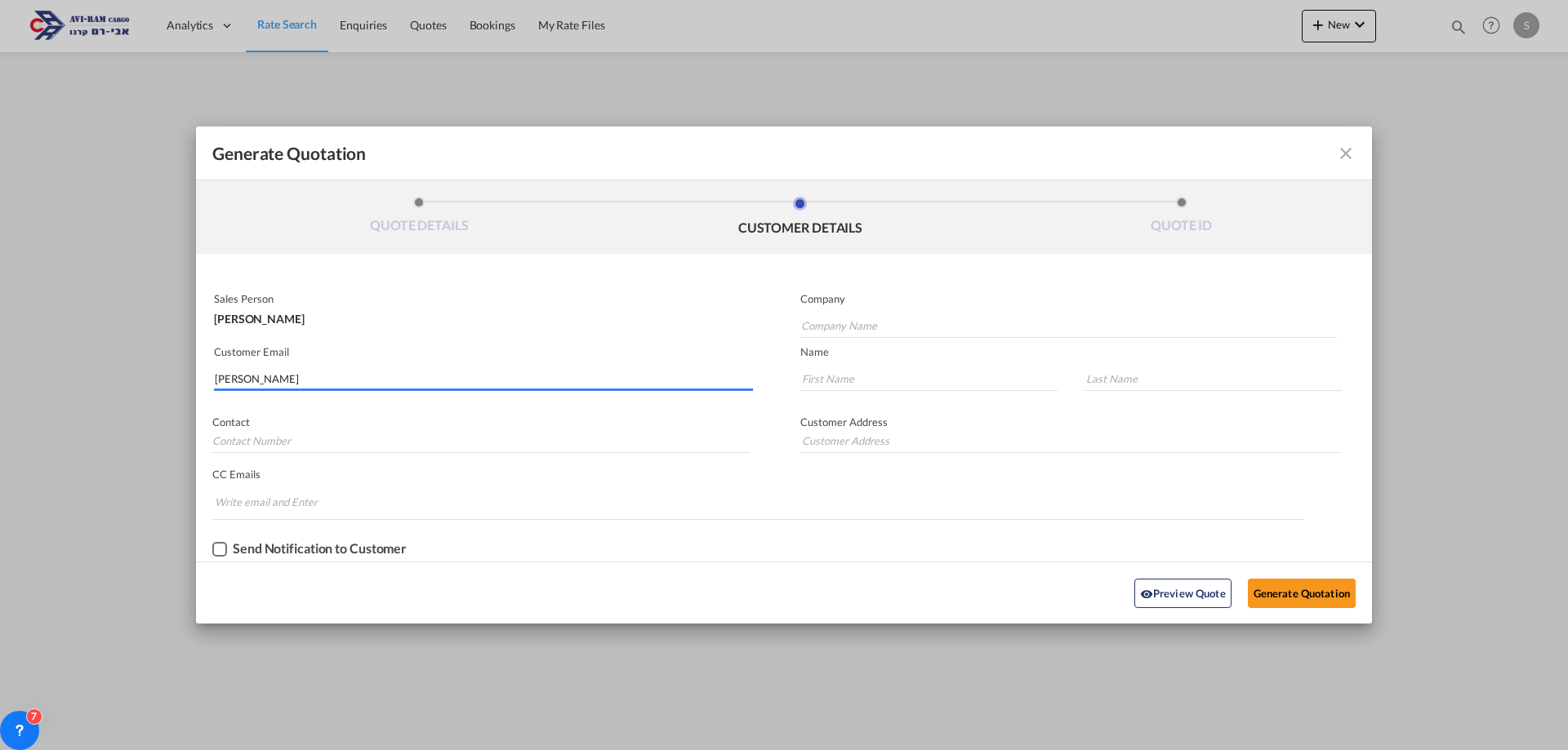
type input "M.N. Systems for Transport & Industry Ltd"
type input "[PERSON_NAME][EMAIL_ADDRESS][DOMAIN_NAME]"
type input "[PERSON_NAME]"
type input "NEHAB"
type input "[PHONE_NUMBER]"
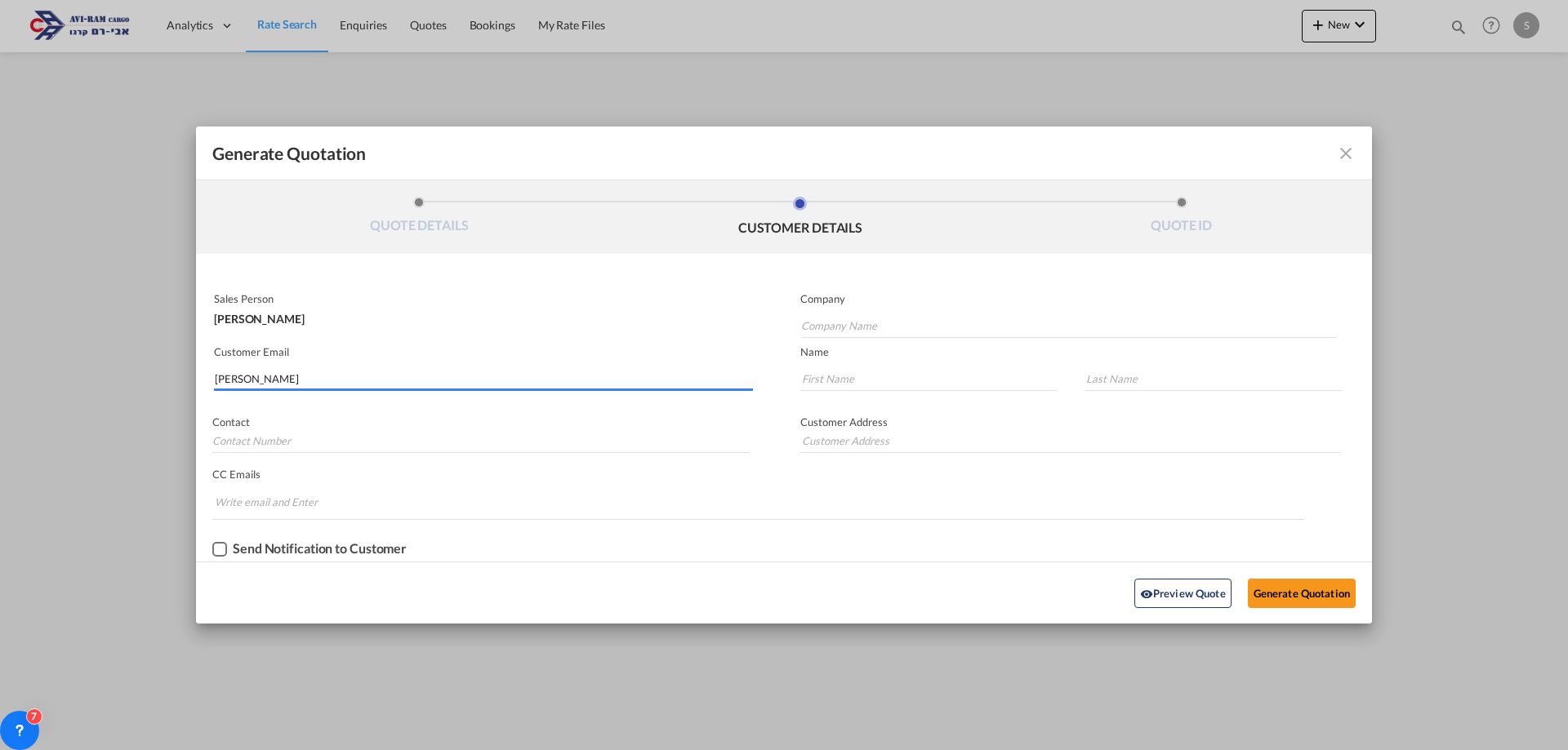
type input "[PERSON_NAME]-[PERSON_NAME][GEOGRAPHIC_DATA]"
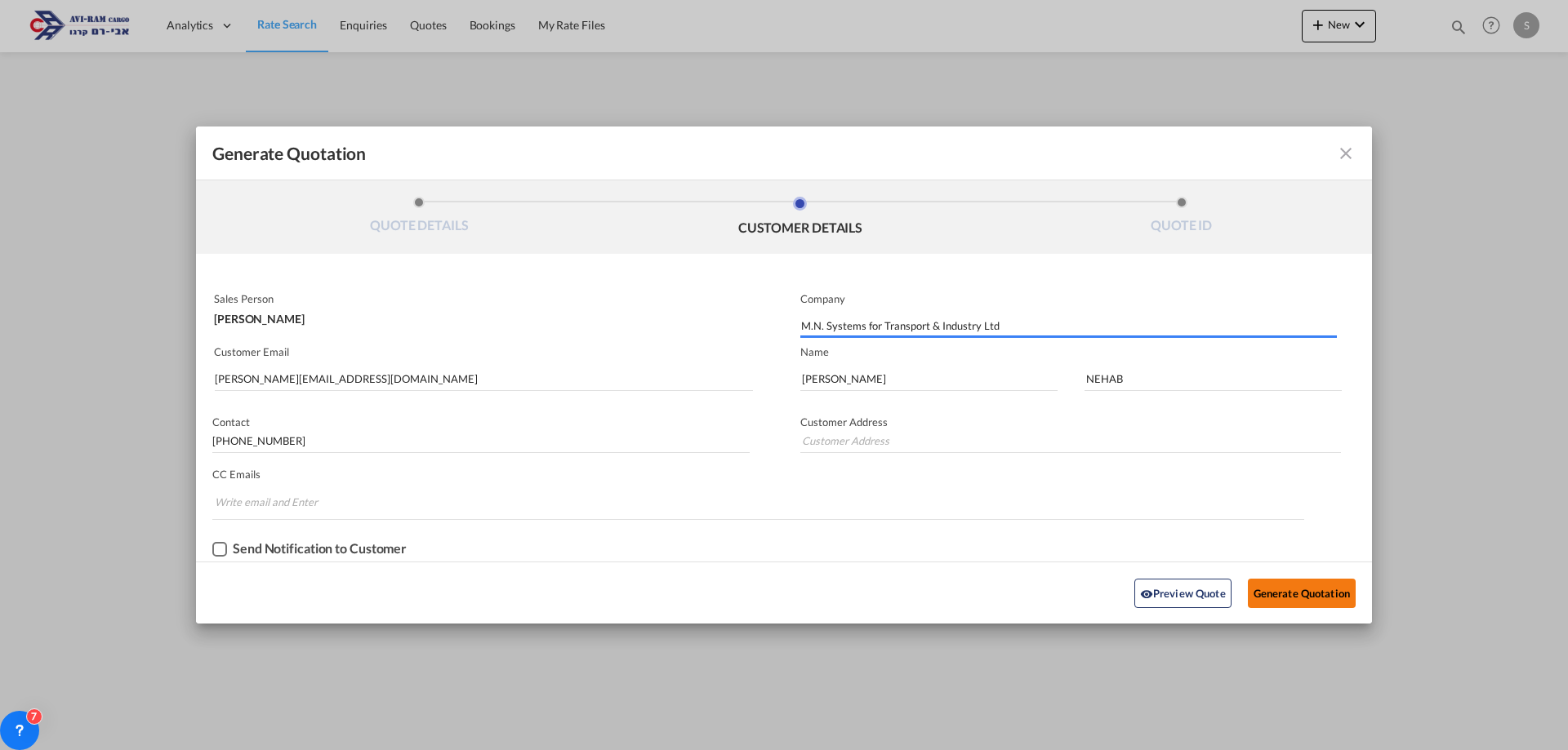
click at [1289, 600] on button "Generate Quotation" at bounding box center [1302, 593] width 108 height 29
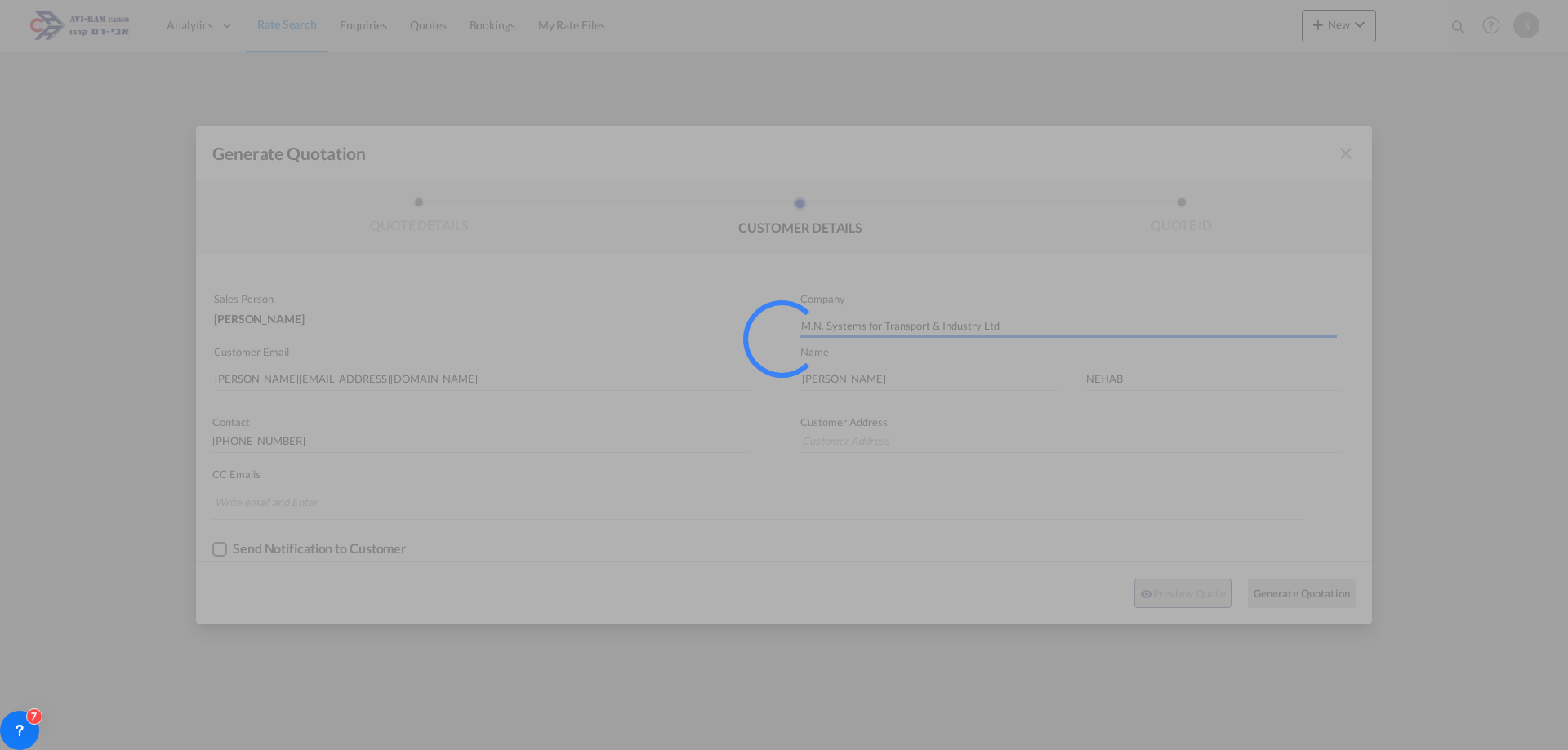
type input "[PERSON_NAME]-[PERSON_NAME][GEOGRAPHIC_DATA]"
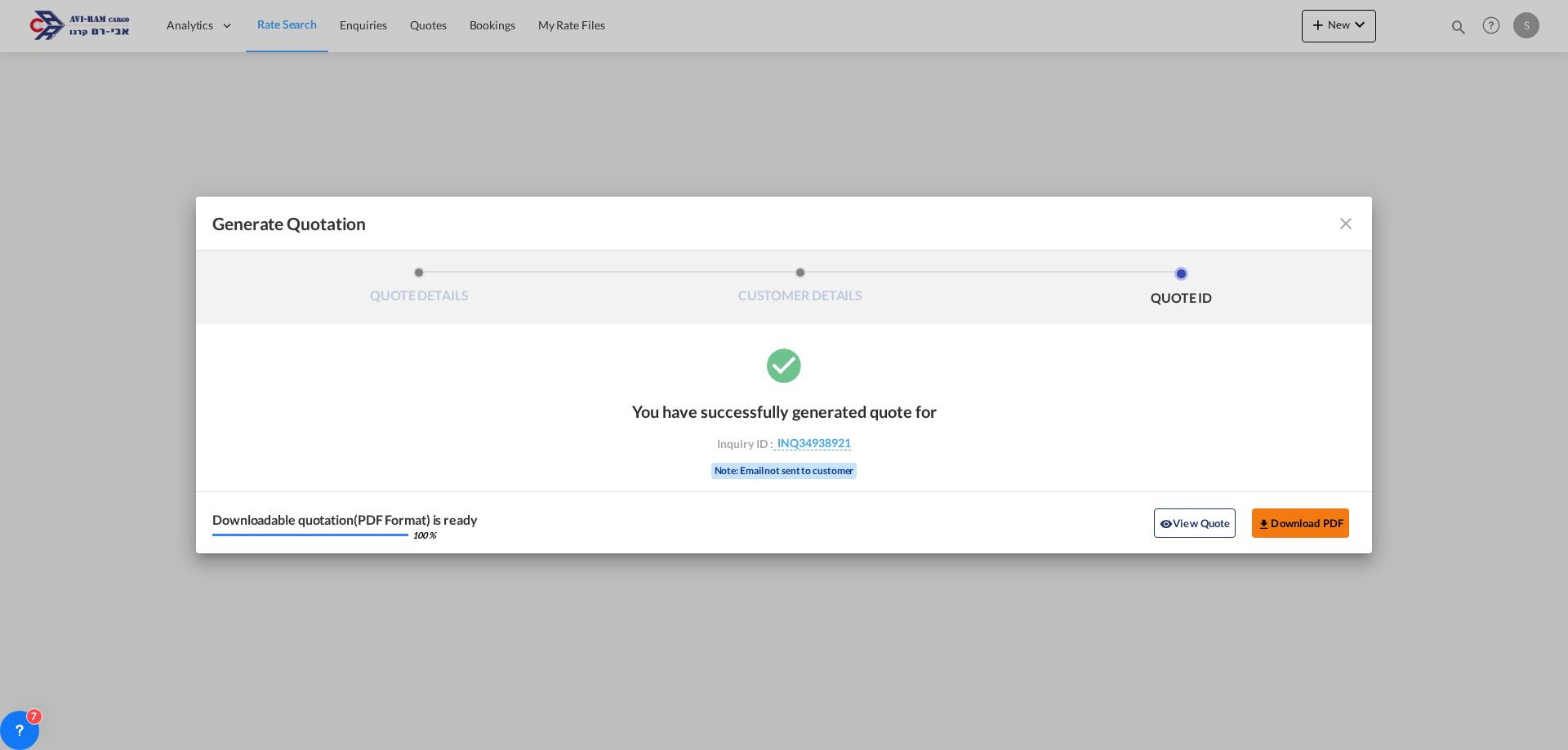
click at [1279, 516] on button "Download PDF" at bounding box center [1301, 523] width 97 height 29
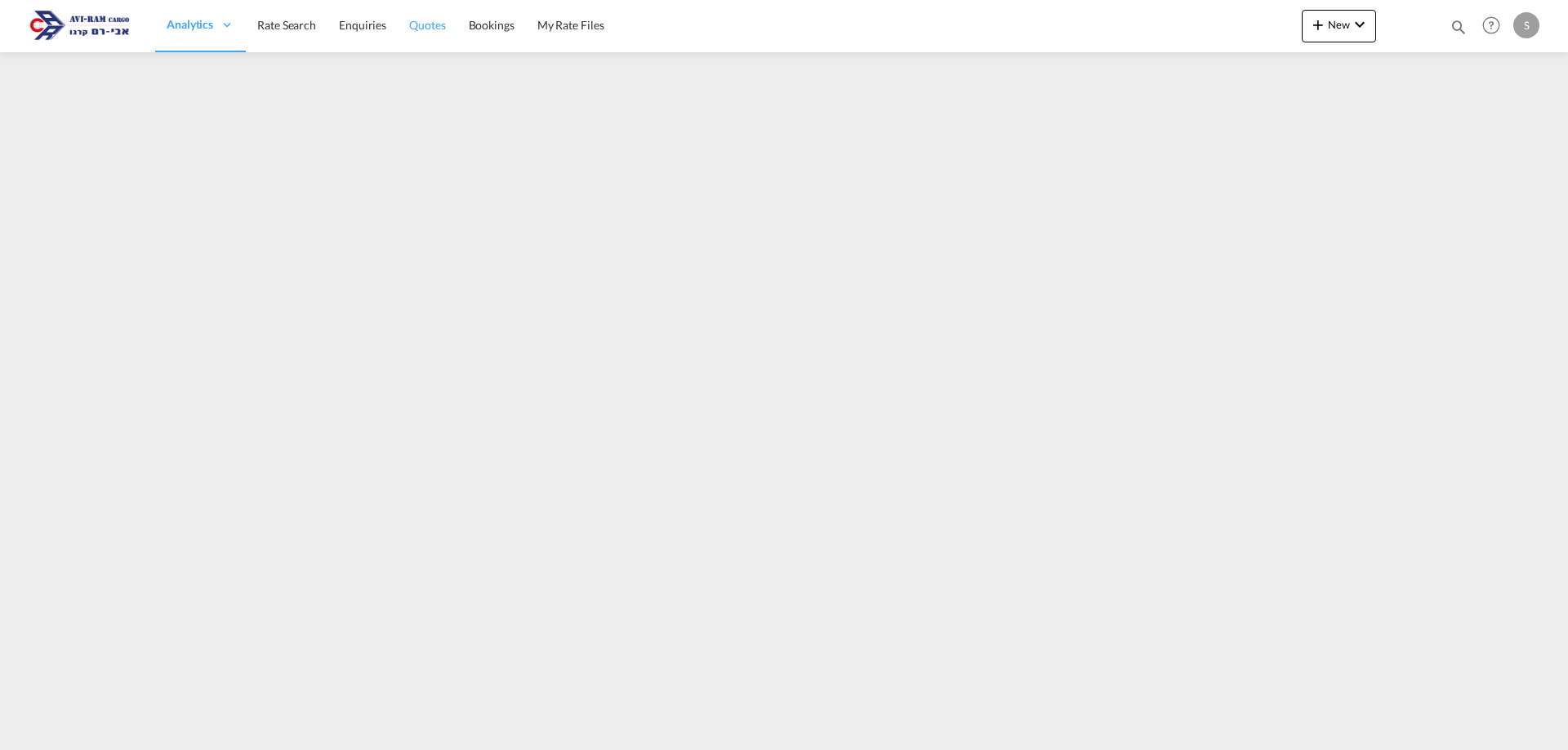
click at [426, 26] on span "Quotes" at bounding box center [427, 24] width 36 height 14
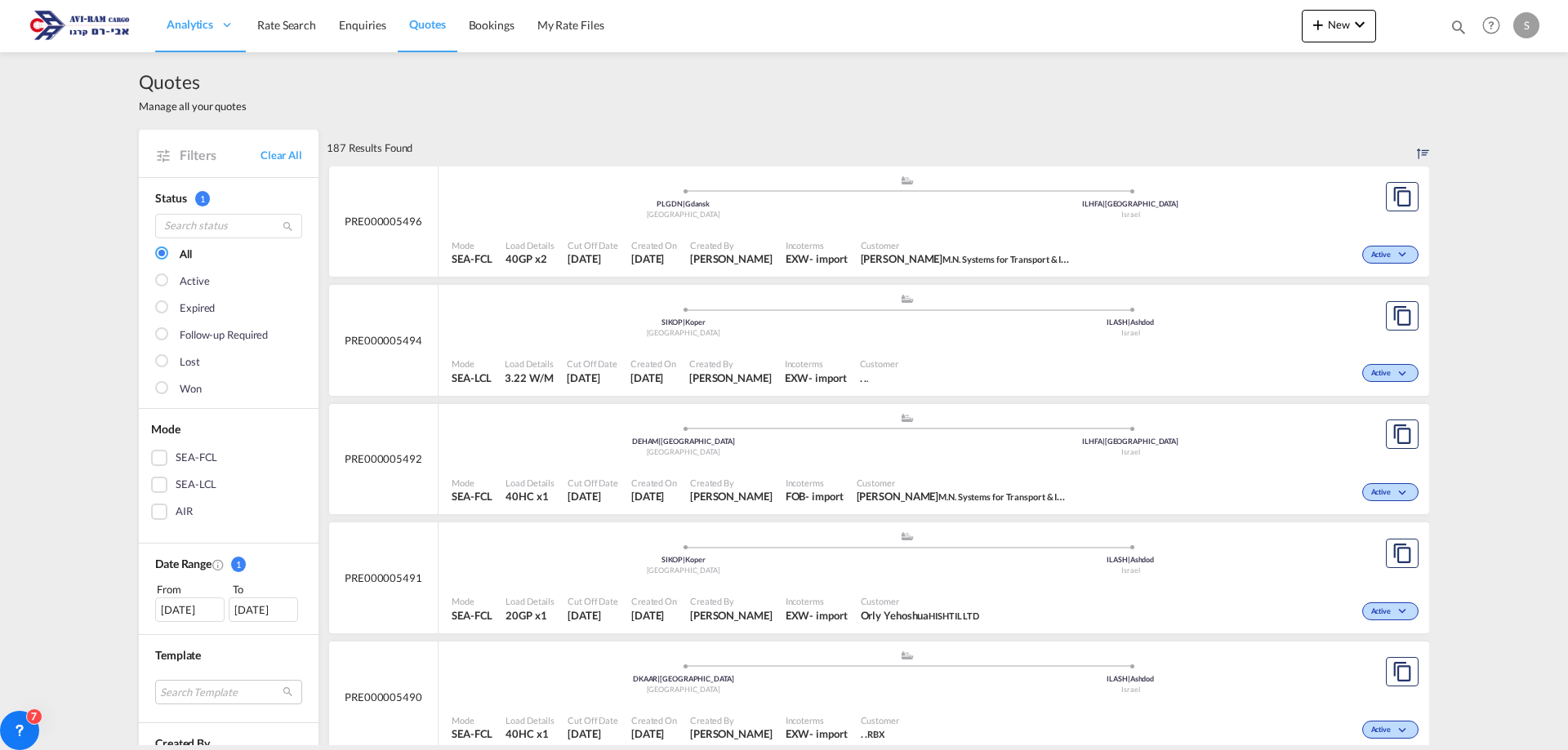
click at [654, 249] on span "Created On" at bounding box center [654, 245] width 46 height 13
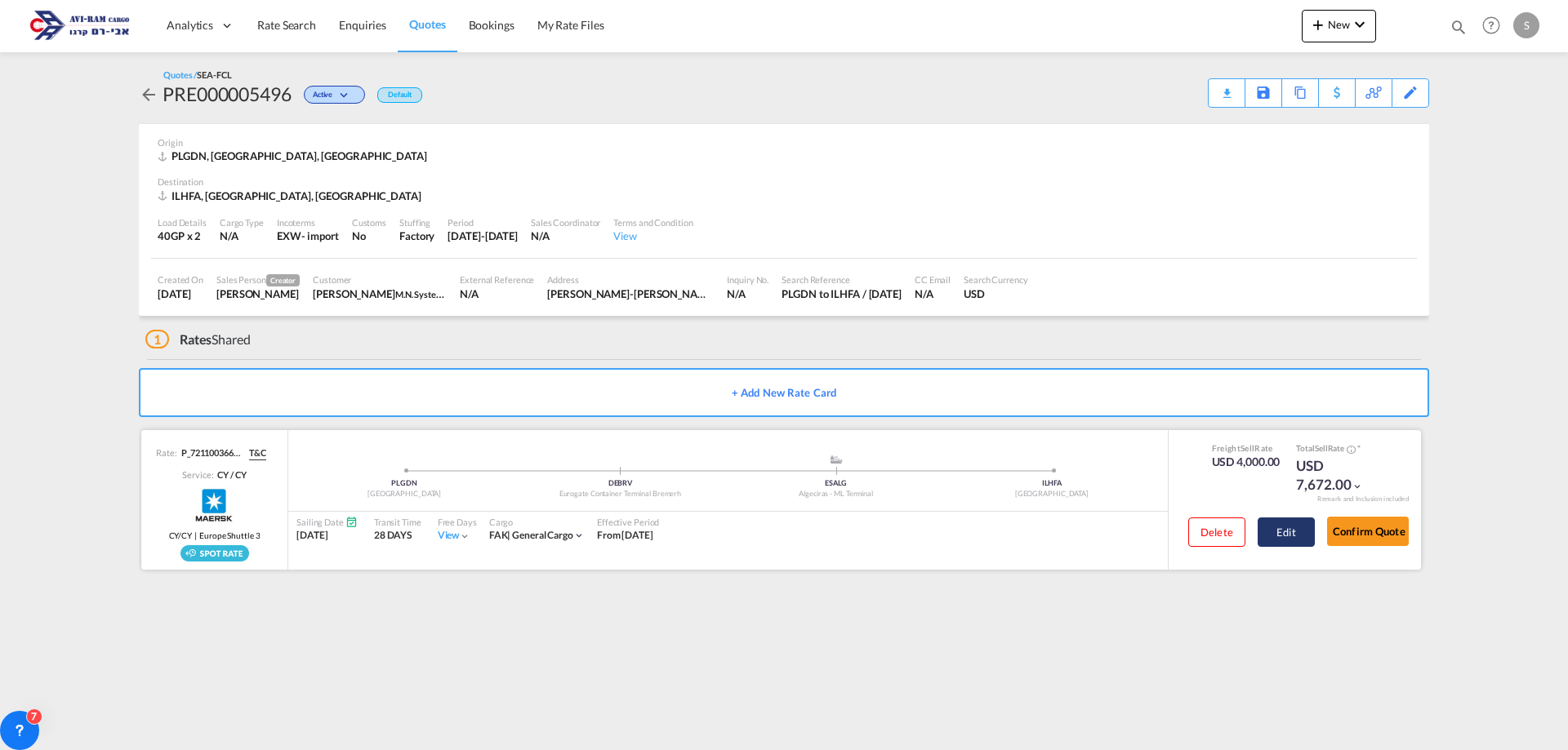
click at [1271, 536] on button "Edit" at bounding box center [1286, 532] width 57 height 29
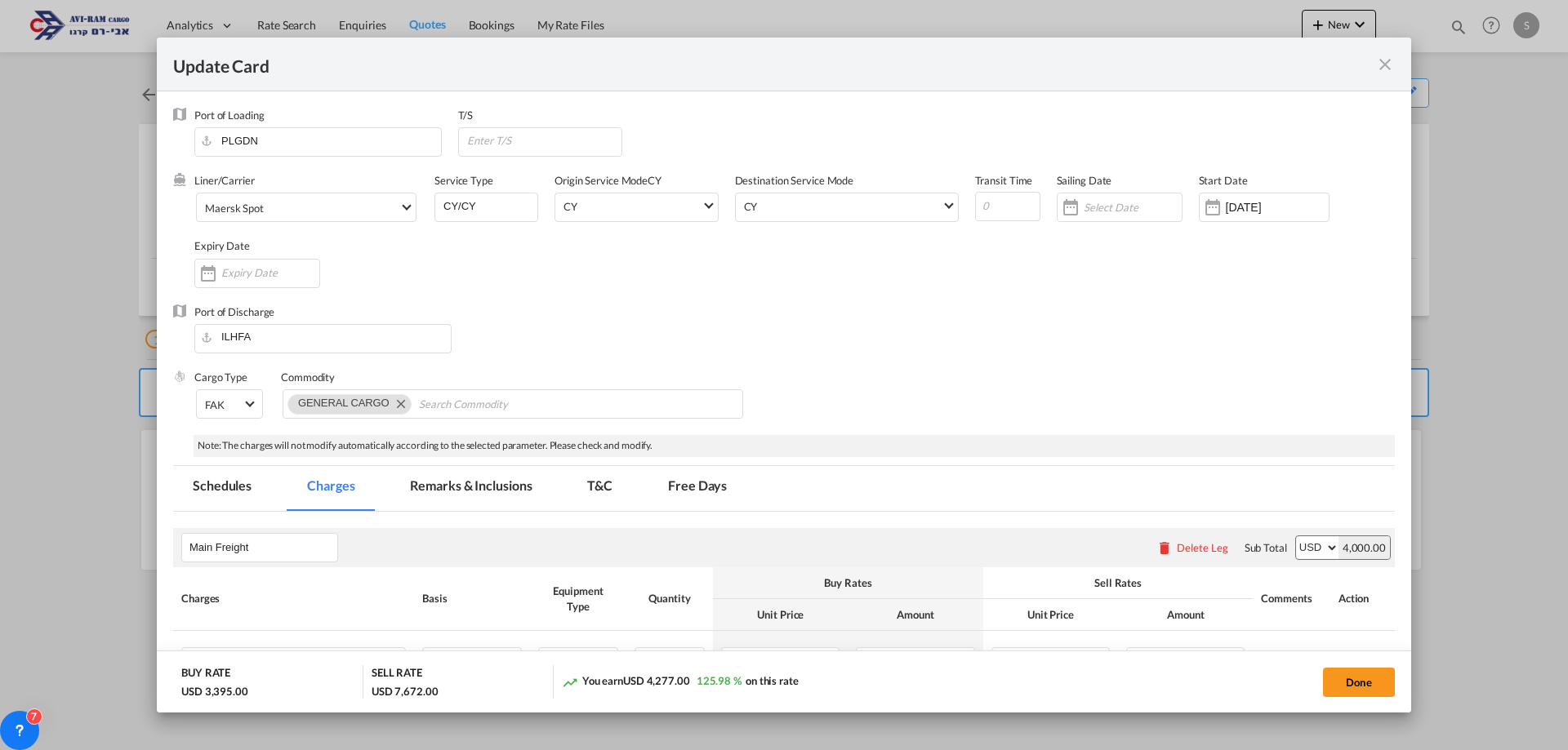
select select "per equipment"
select select "per B/L"
select select "per equipment"
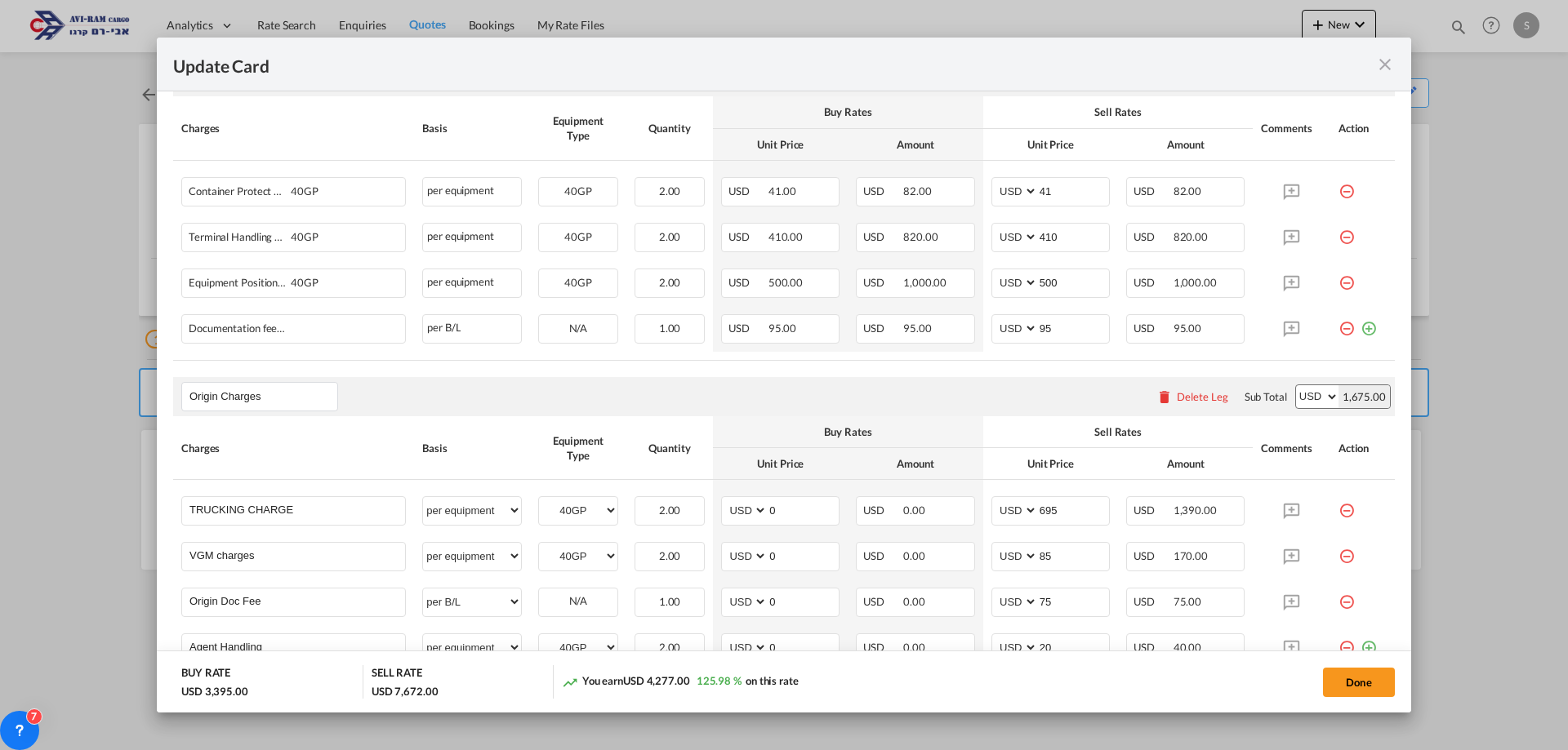
scroll to position [792, 0]
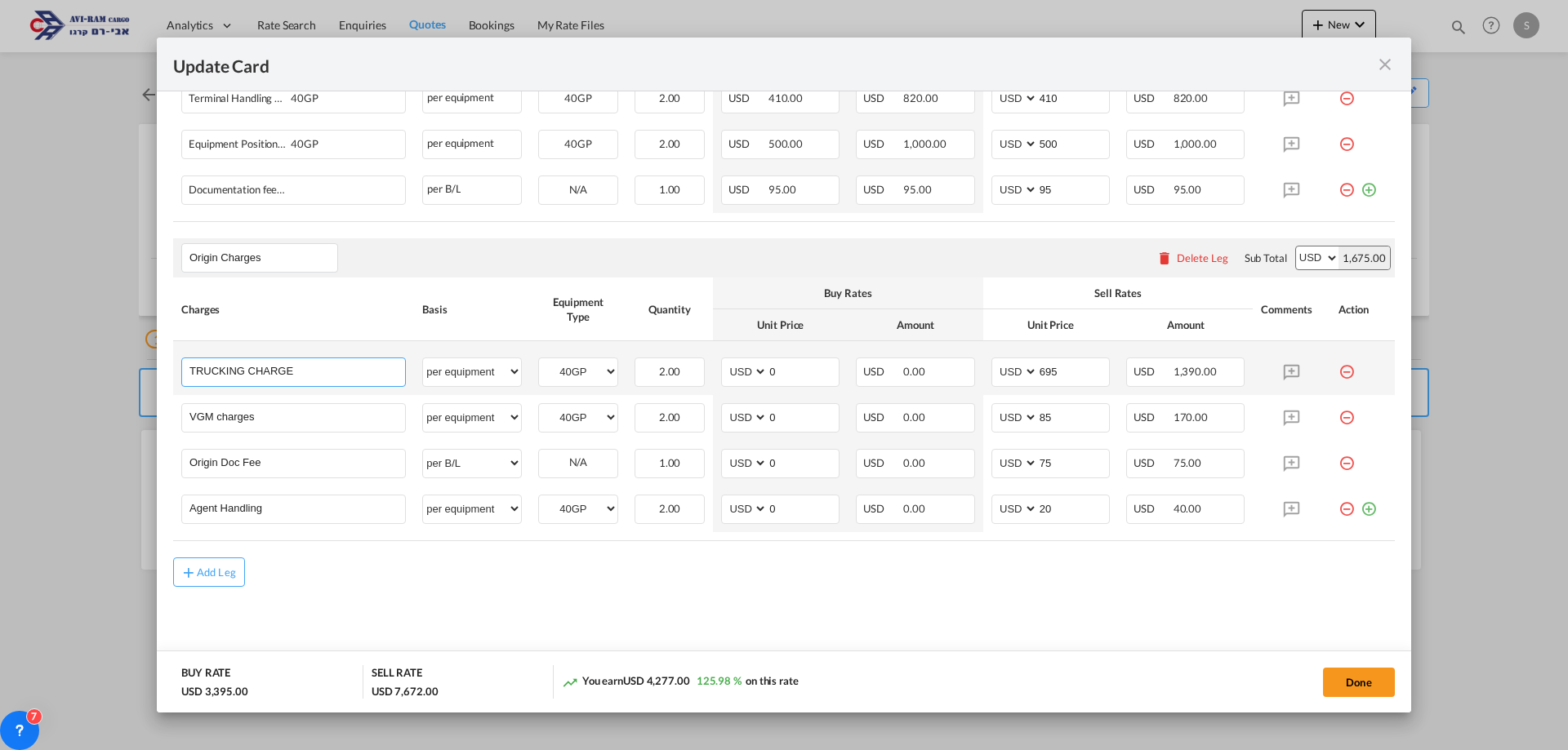
click at [312, 360] on input "TRUCKING CHARGE" at bounding box center [296, 370] width 215 height 24
drag, startPoint x: 317, startPoint y: 365, endPoint x: 137, endPoint y: 379, distance: 180.5
click at [143, 379] on div "Update Card Port of Loading PLGDN T/S Liner/Carrier Maersk Spot 2HM LOGISTICS D…" at bounding box center [784, 375] width 1568 height 750
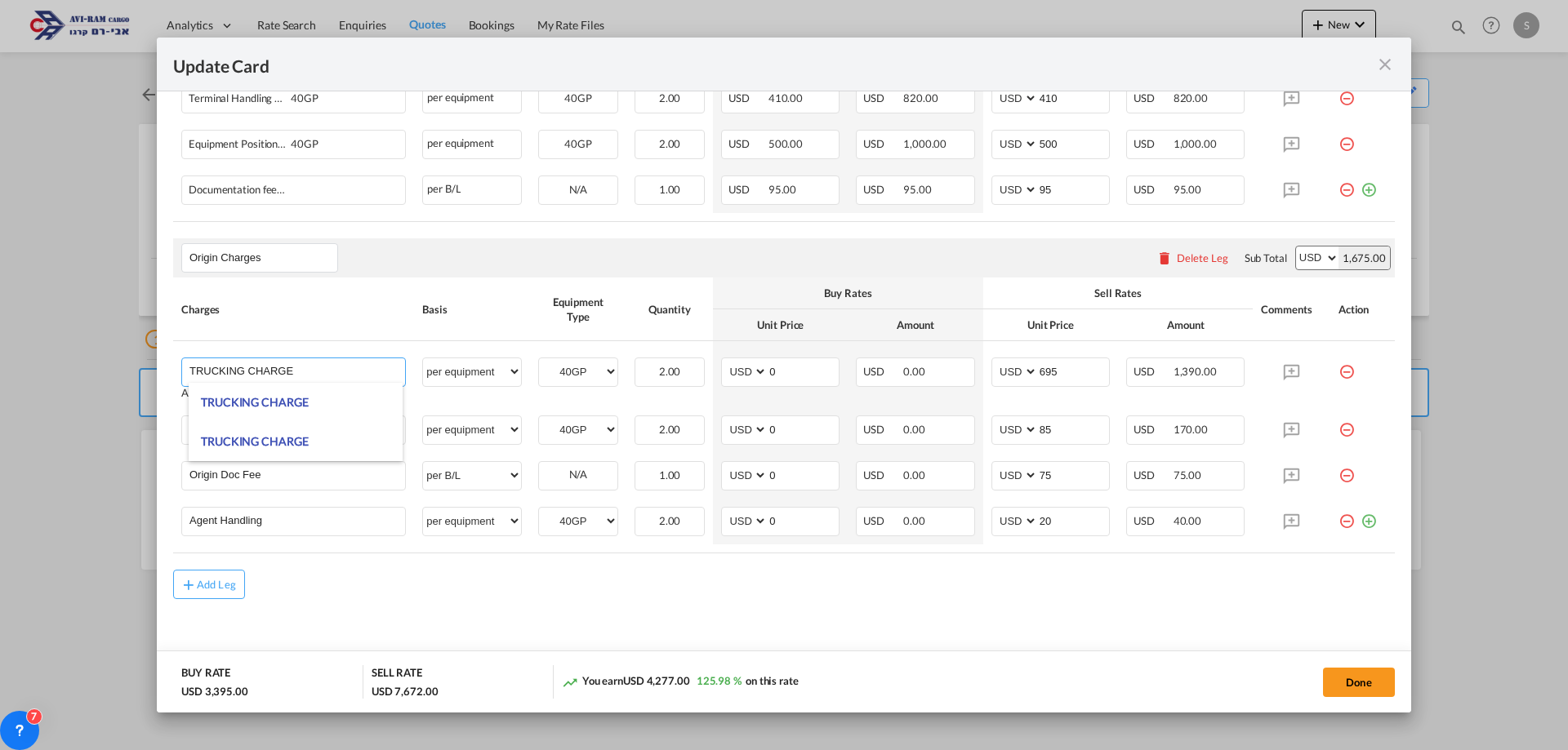
drag, startPoint x: 293, startPoint y: 428, endPoint x: 134, endPoint y: 442, distance: 159.6
click at [134, 442] on body "Analytics Dashboard Rate Search Enquiries Quotes Bookings" at bounding box center [784, 375] width 1568 height 750
click at [197, 492] on td "Origin Doc Fee Please Enter User Defined Charges Cannot Be Published" at bounding box center [293, 475] width 241 height 46
drag, startPoint x: 254, startPoint y: 431, endPoint x: 175, endPoint y: 432, distance: 79.0
click at [175, 432] on td "VGM charges Please Enter User Defined Charges Cannot Be Published" at bounding box center [293, 430] width 241 height 46
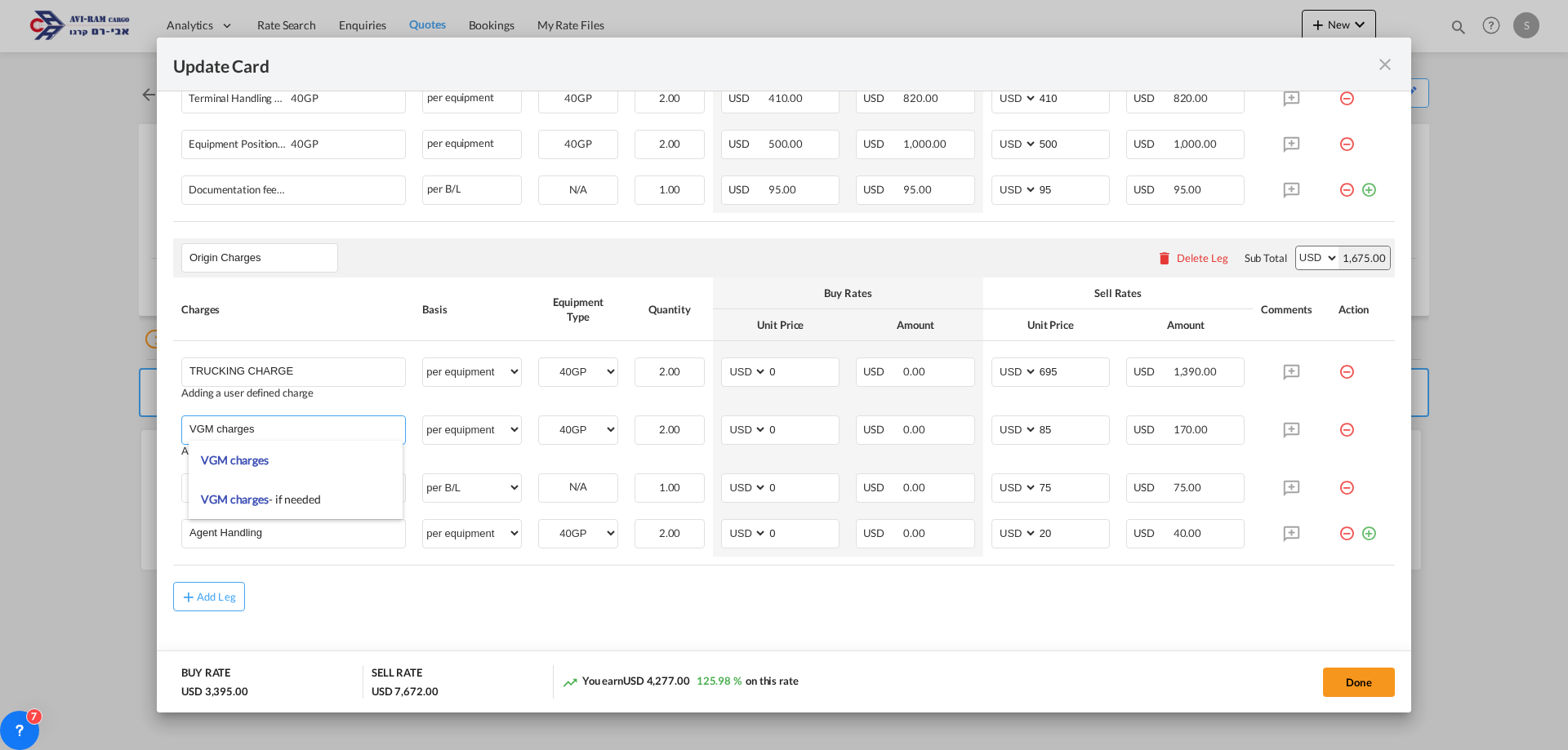
drag, startPoint x: 303, startPoint y: 483, endPoint x: 132, endPoint y: 477, distance: 171.1
click at [132, 477] on body "Analytics Dashboard Rate Search Enquiries Quotes Bookings" at bounding box center [784, 375] width 1568 height 750
drag, startPoint x: 155, startPoint y: 488, endPoint x: 164, endPoint y: 486, distance: 9.2
click at [158, 486] on div "Update Card Port of Loading PLGDN T/S Liner/Carrier Maersk Spot 2HM LOGISTICS D…" at bounding box center [784, 375] width 1568 height 750
drag, startPoint x: 187, startPoint y: 492, endPoint x: 263, endPoint y: 492, distance: 76.0
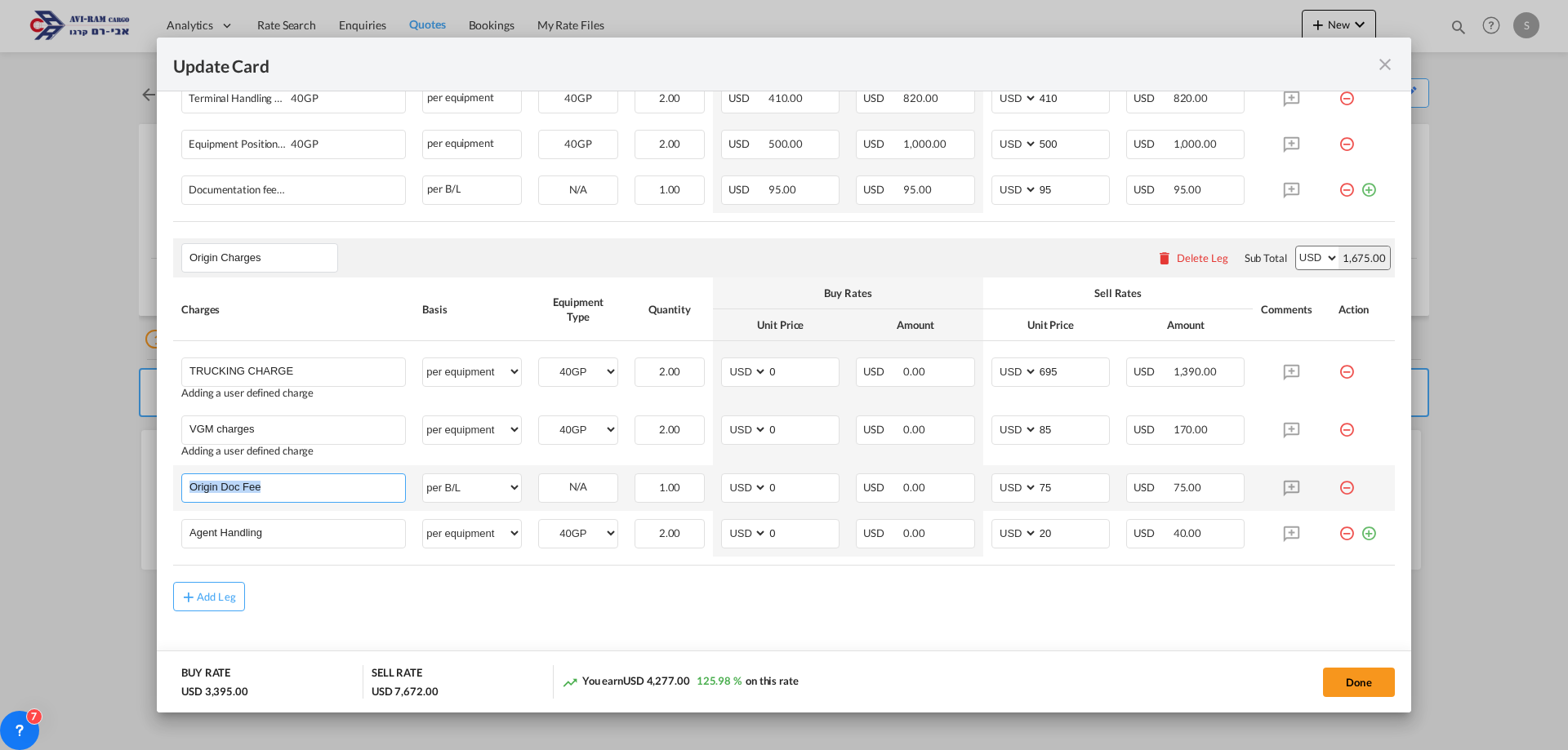
click at [263, 492] on md-autocomplete "Origin Doc Fee" at bounding box center [293, 486] width 223 height 24
drag, startPoint x: 263, startPoint y: 492, endPoint x: 183, endPoint y: 489, distance: 80.1
click at [183, 489] on md-autocomplete "Origin Doc Fee" at bounding box center [293, 486] width 223 height 24
